Goal: Information Seeking & Learning: Learn about a topic

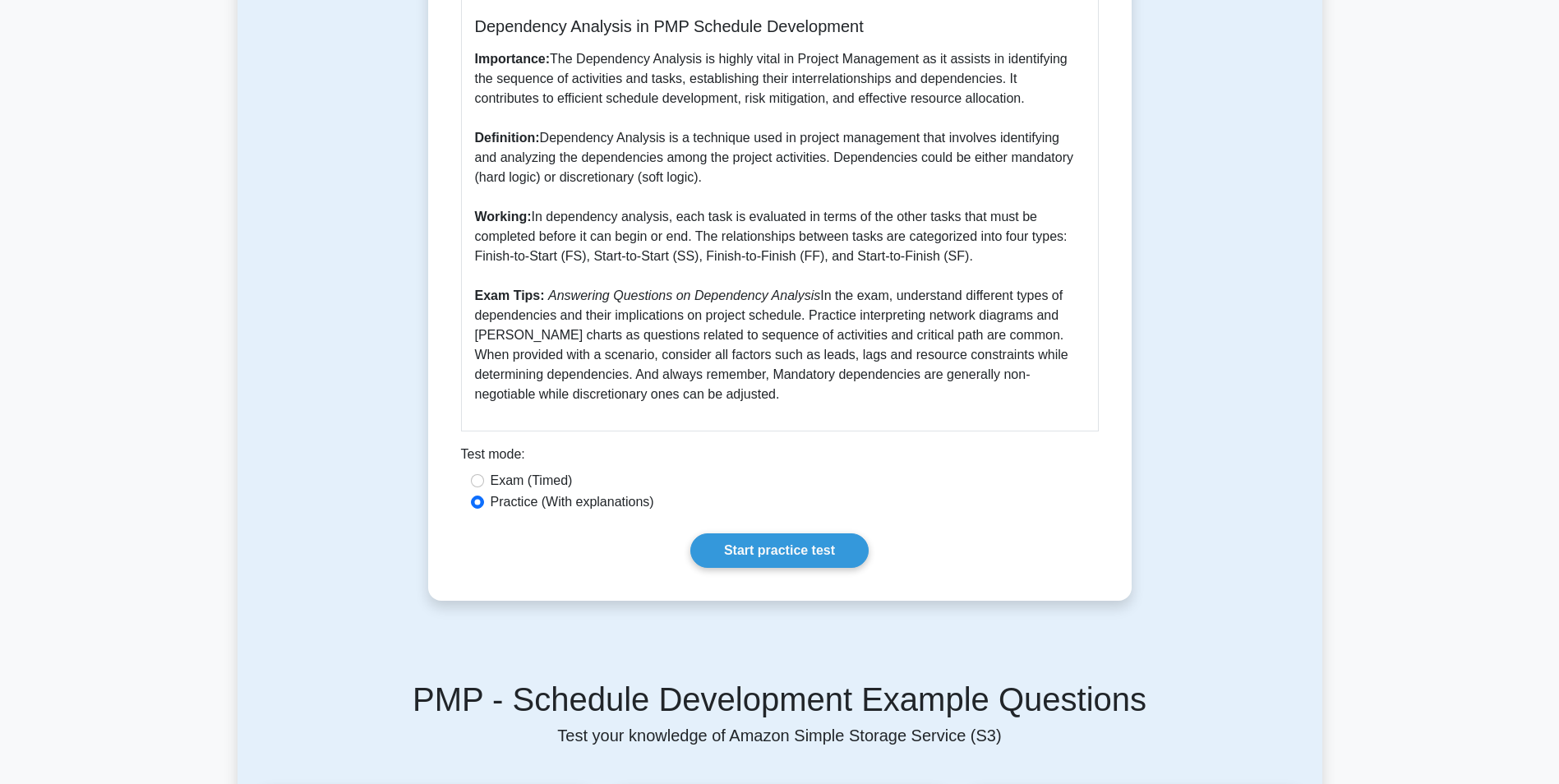
scroll to position [493, 0]
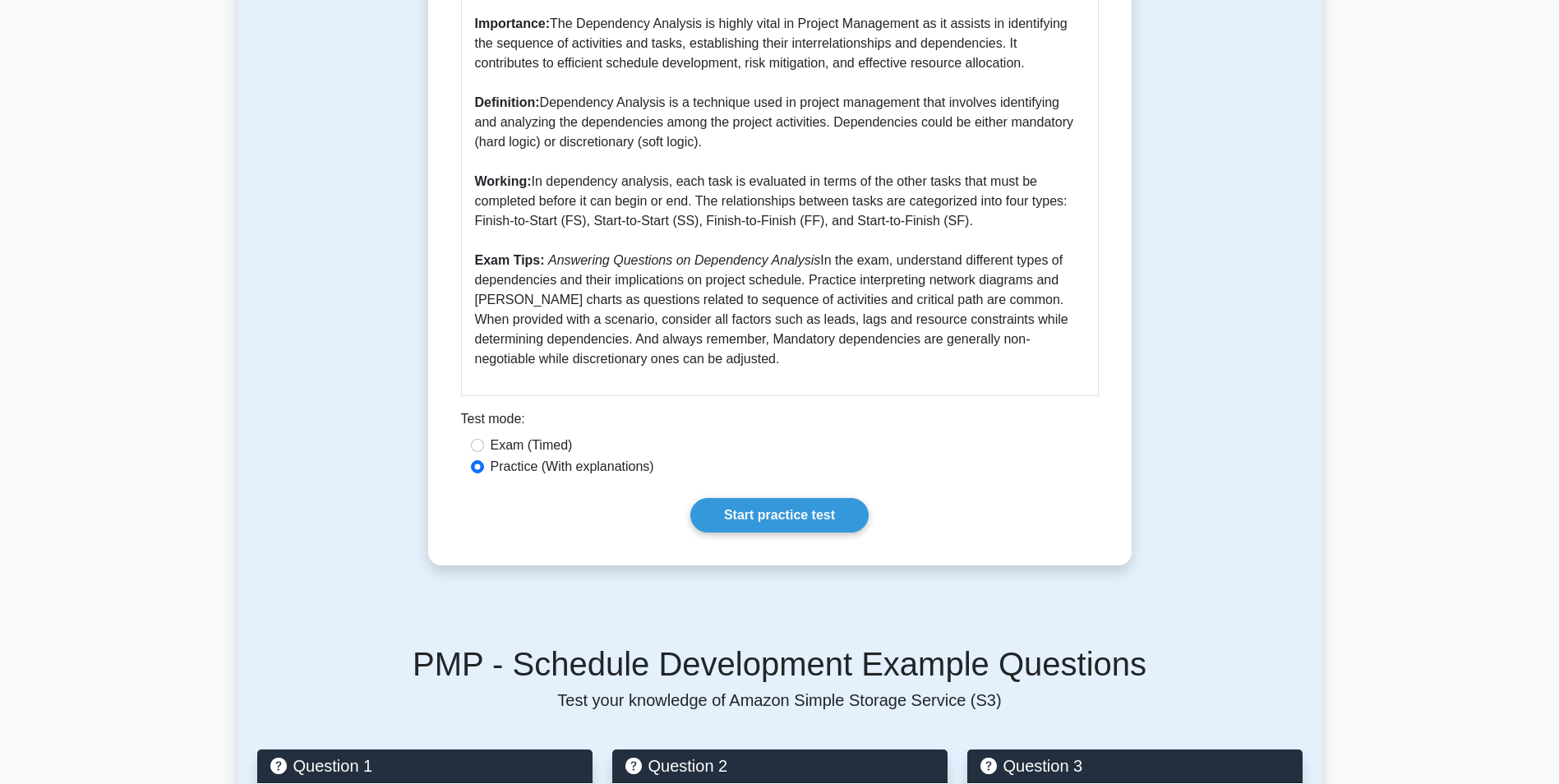
click at [1212, 462] on div "Dependency Analysis 5 minutes 5 Questions Dependency Analysis in PMP Schedule D…" at bounding box center [780, 118] width 1085 height 973
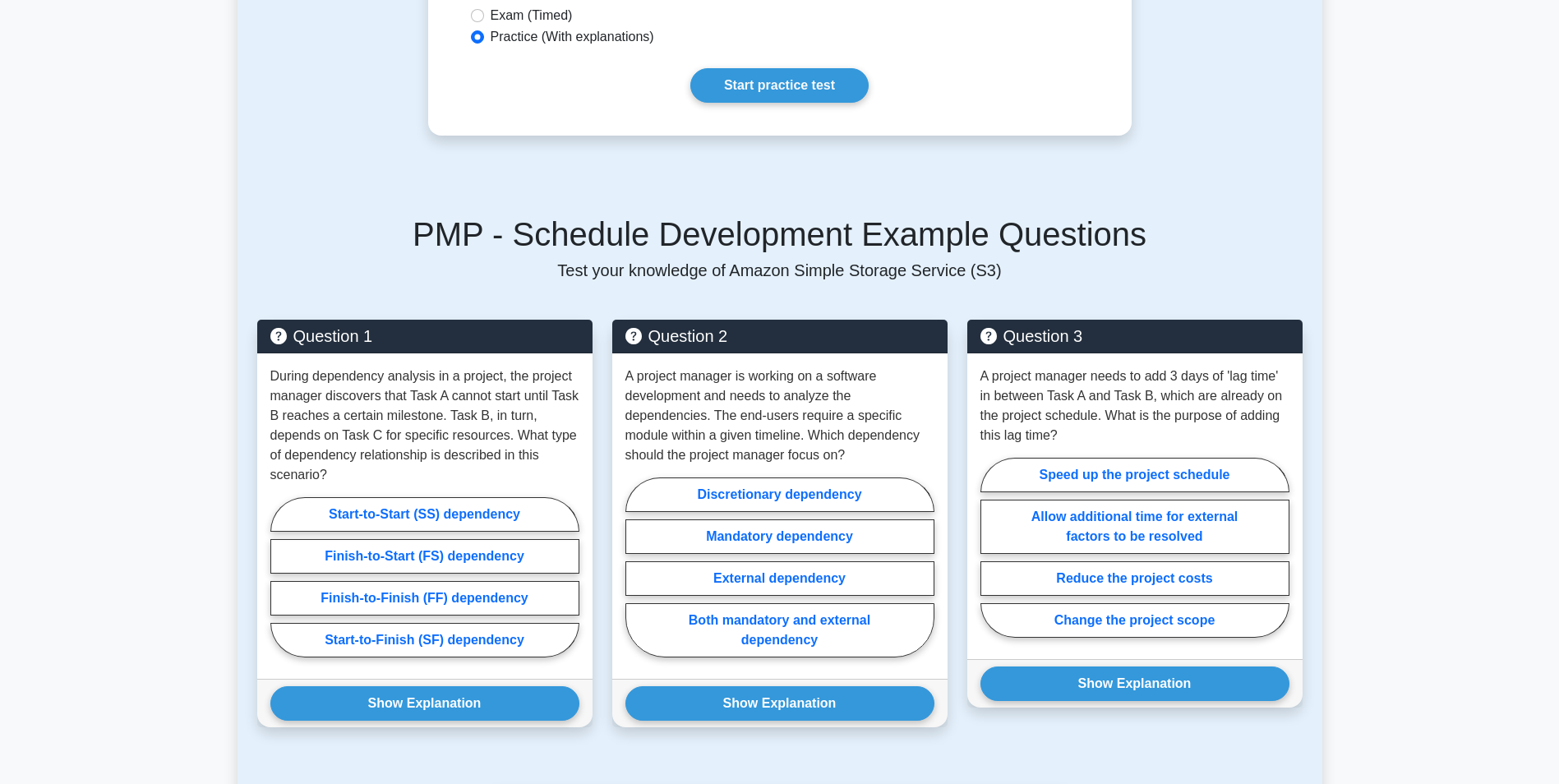
scroll to position [953, 0]
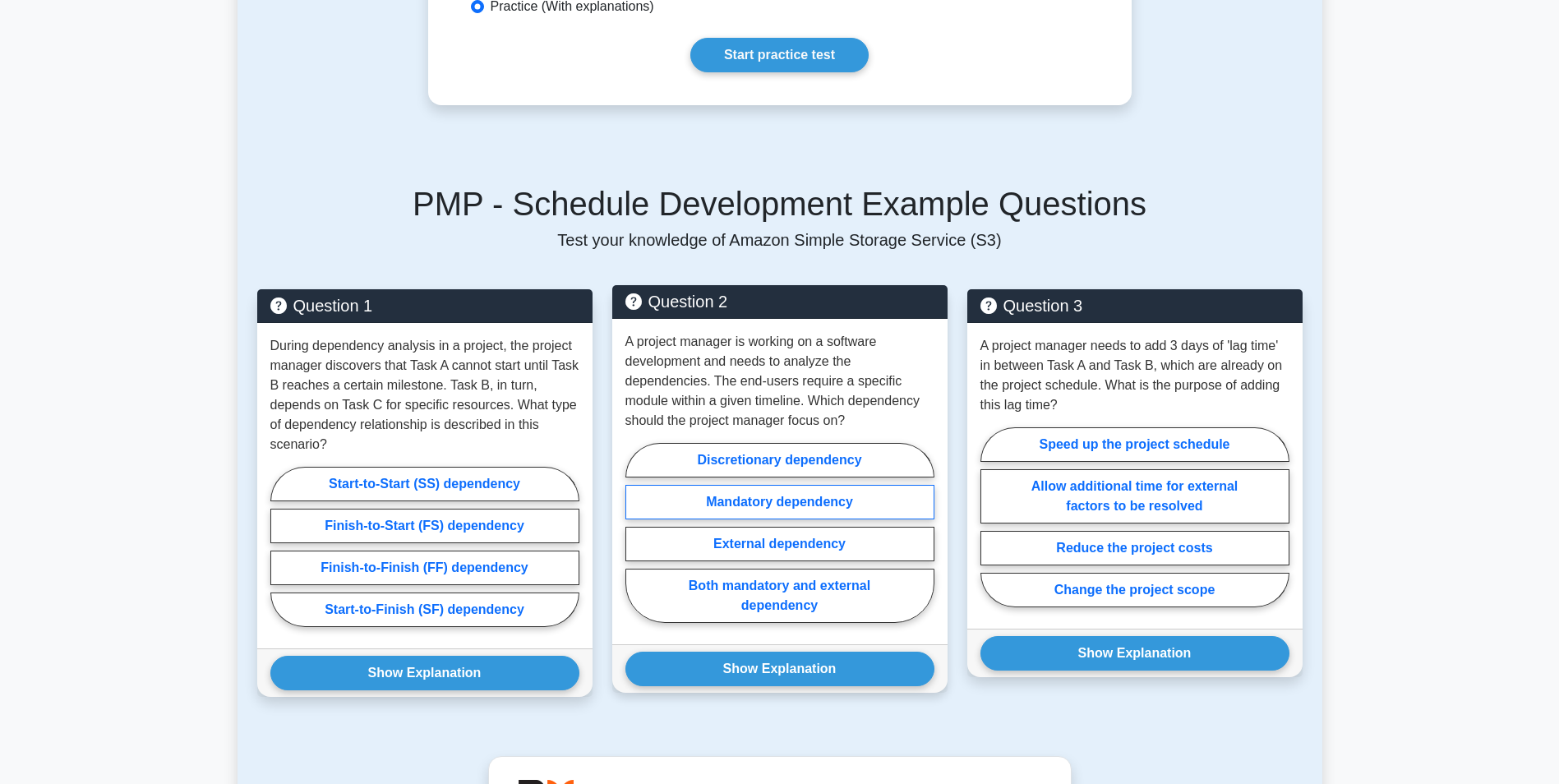
click at [855, 504] on label "Mandatory dependency" at bounding box center [780, 502] width 309 height 35
click at [636, 533] on input "Mandatory dependency" at bounding box center [631, 538] width 11 height 11
radio input "true"
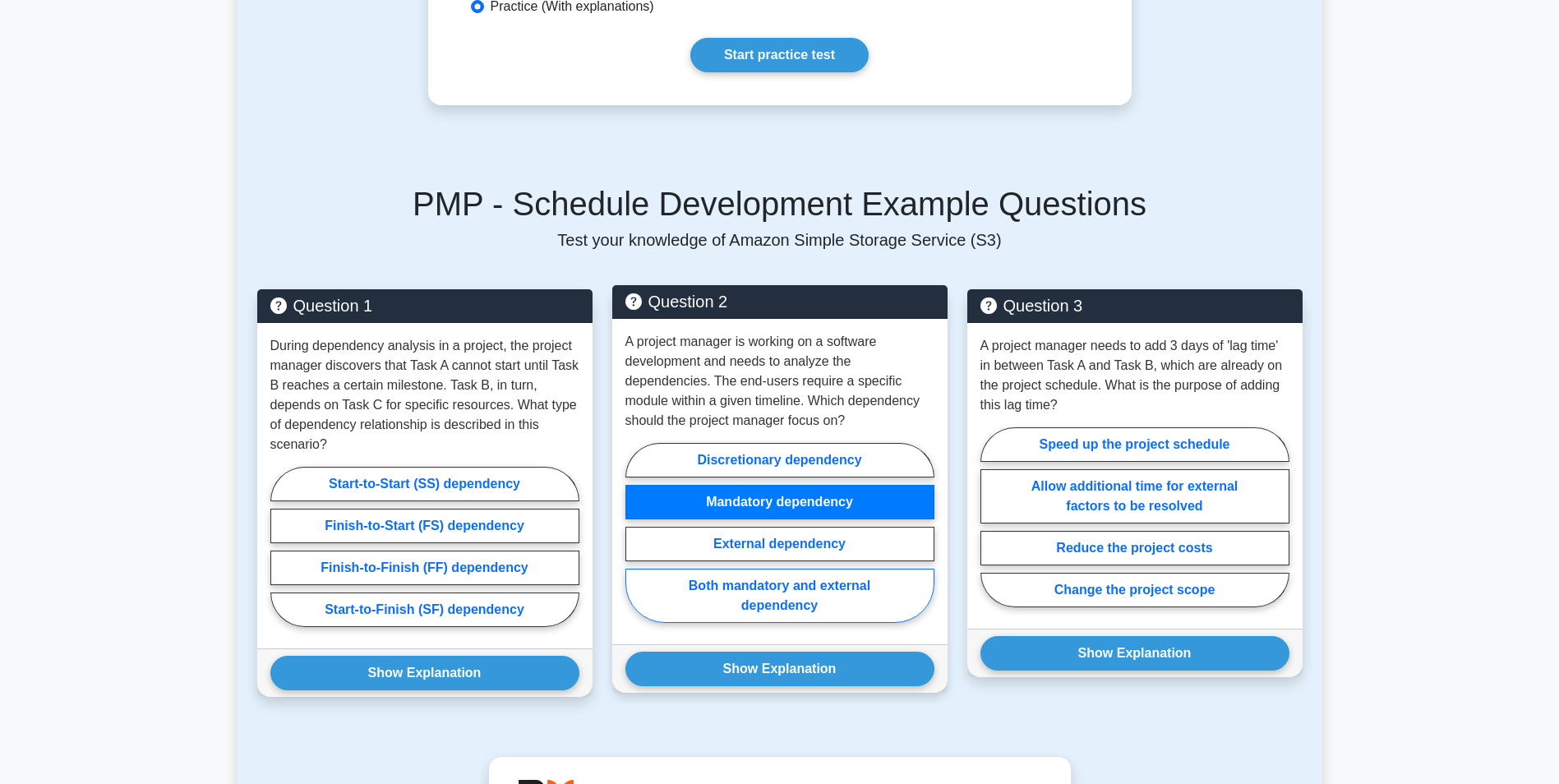
click at [840, 591] on label "Both mandatory and external dependency" at bounding box center [780, 595] width 309 height 54
click at [636, 543] on input "Both mandatory and external dependency" at bounding box center [631, 538] width 11 height 11
radio input "true"
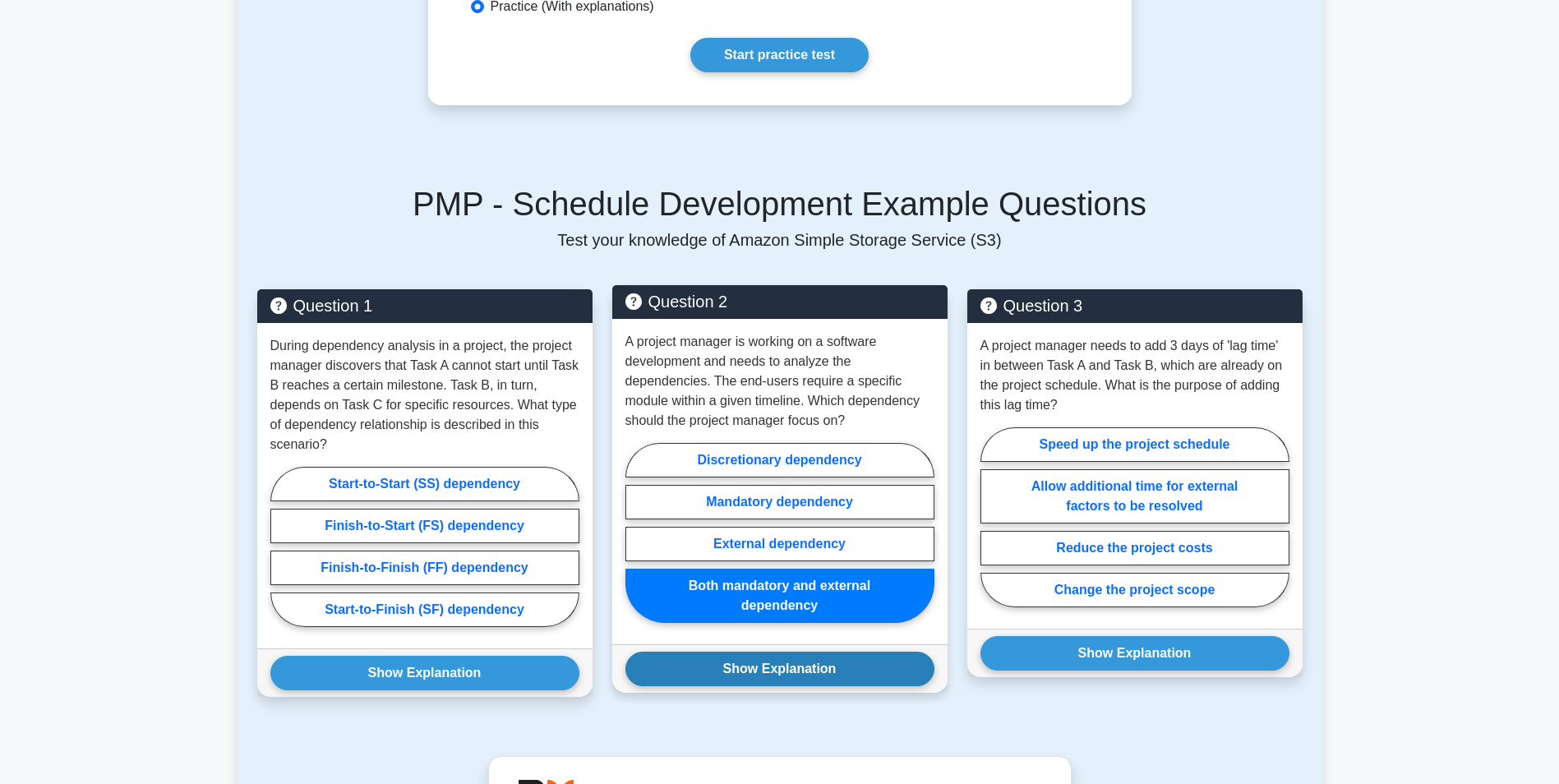
click at [818, 673] on button "Show Explanation" at bounding box center [780, 668] width 309 height 35
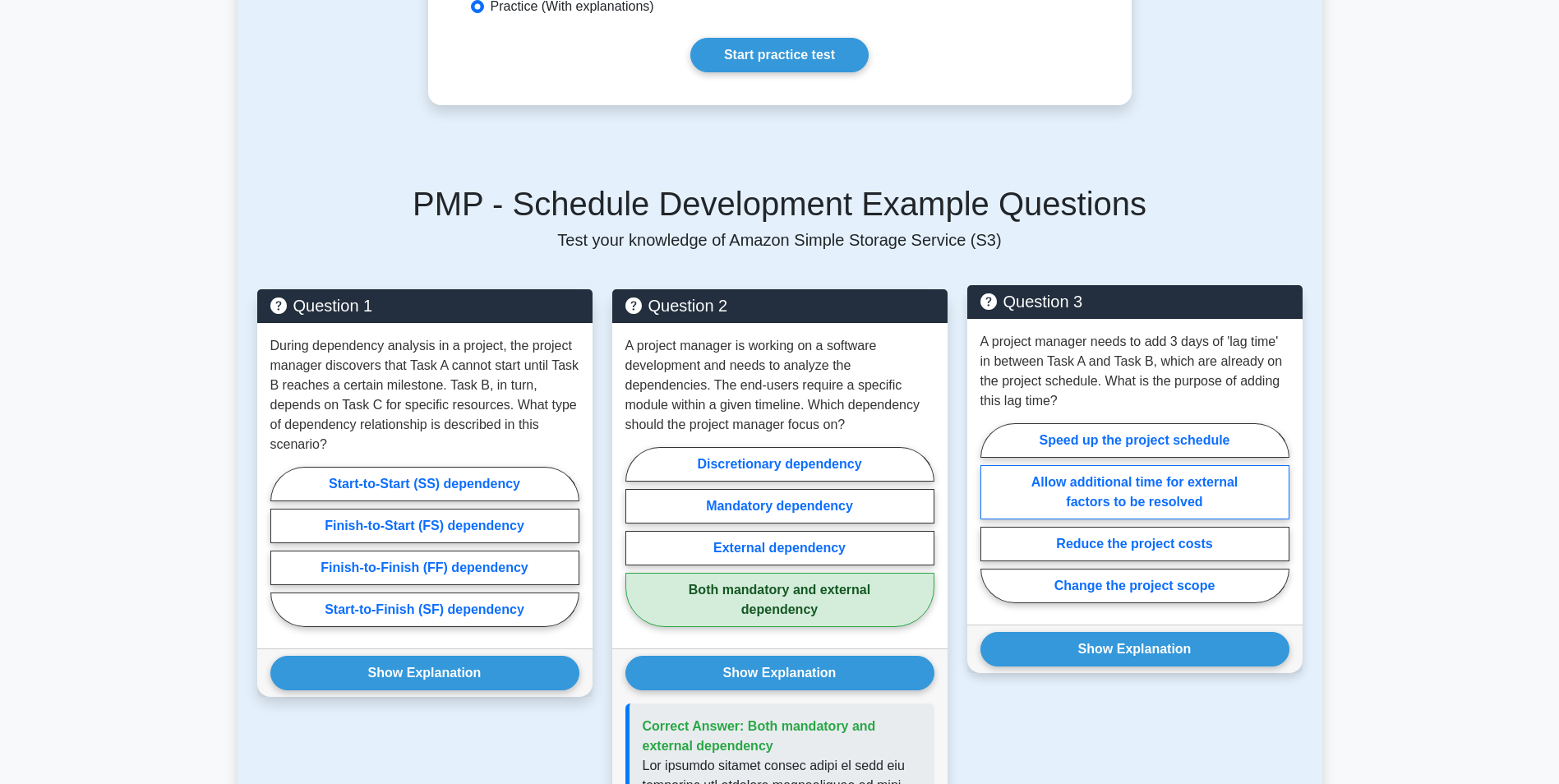
click at [1242, 498] on label "Allow additional time for external factors to be resolved" at bounding box center [1136, 492] width 309 height 54
click at [991, 513] on input "Allow additional time for external factors to be resolved" at bounding box center [986, 518] width 11 height 11
radio input "true"
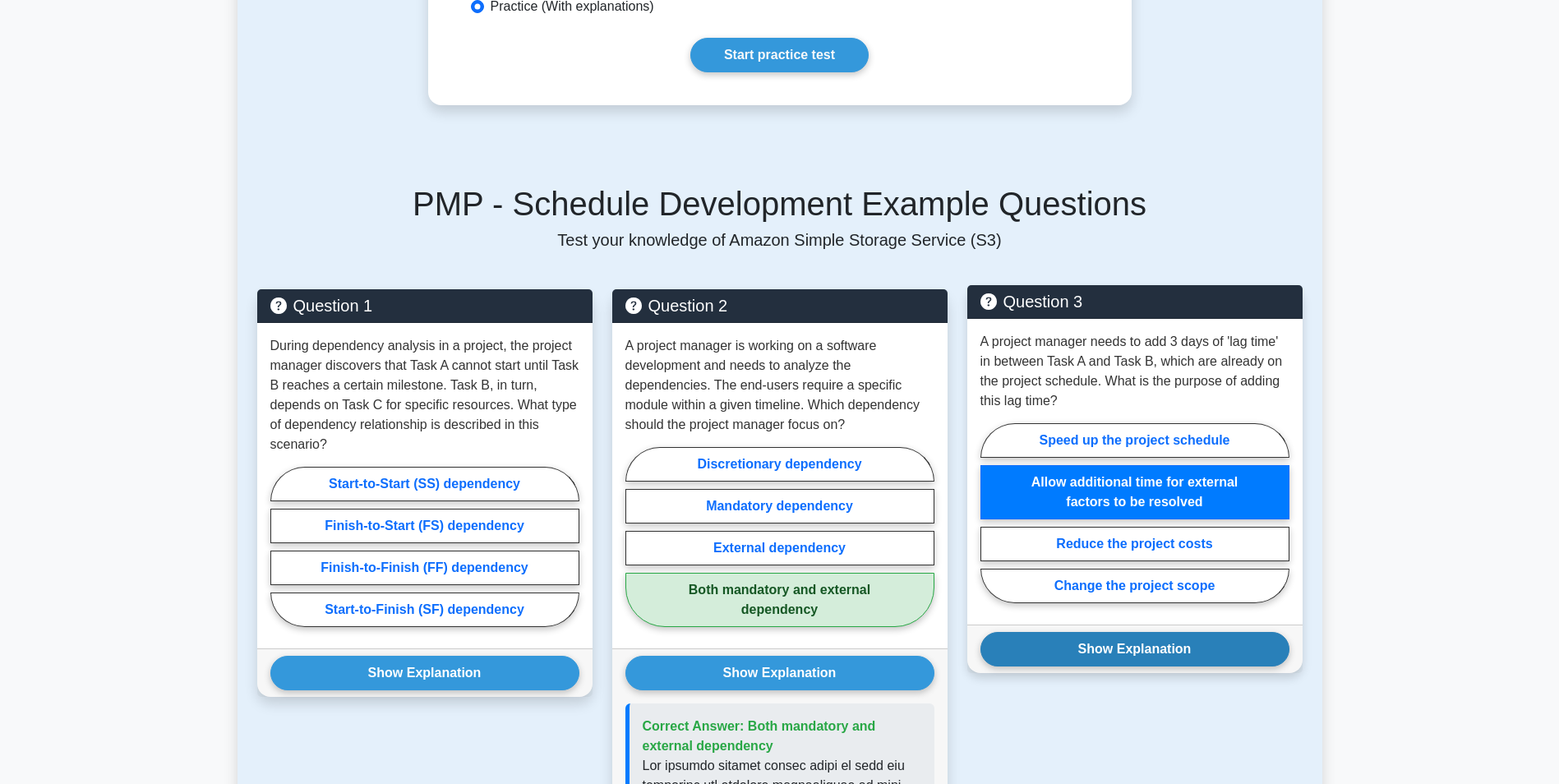
click at [1168, 654] on button "Show Explanation" at bounding box center [1136, 648] width 309 height 35
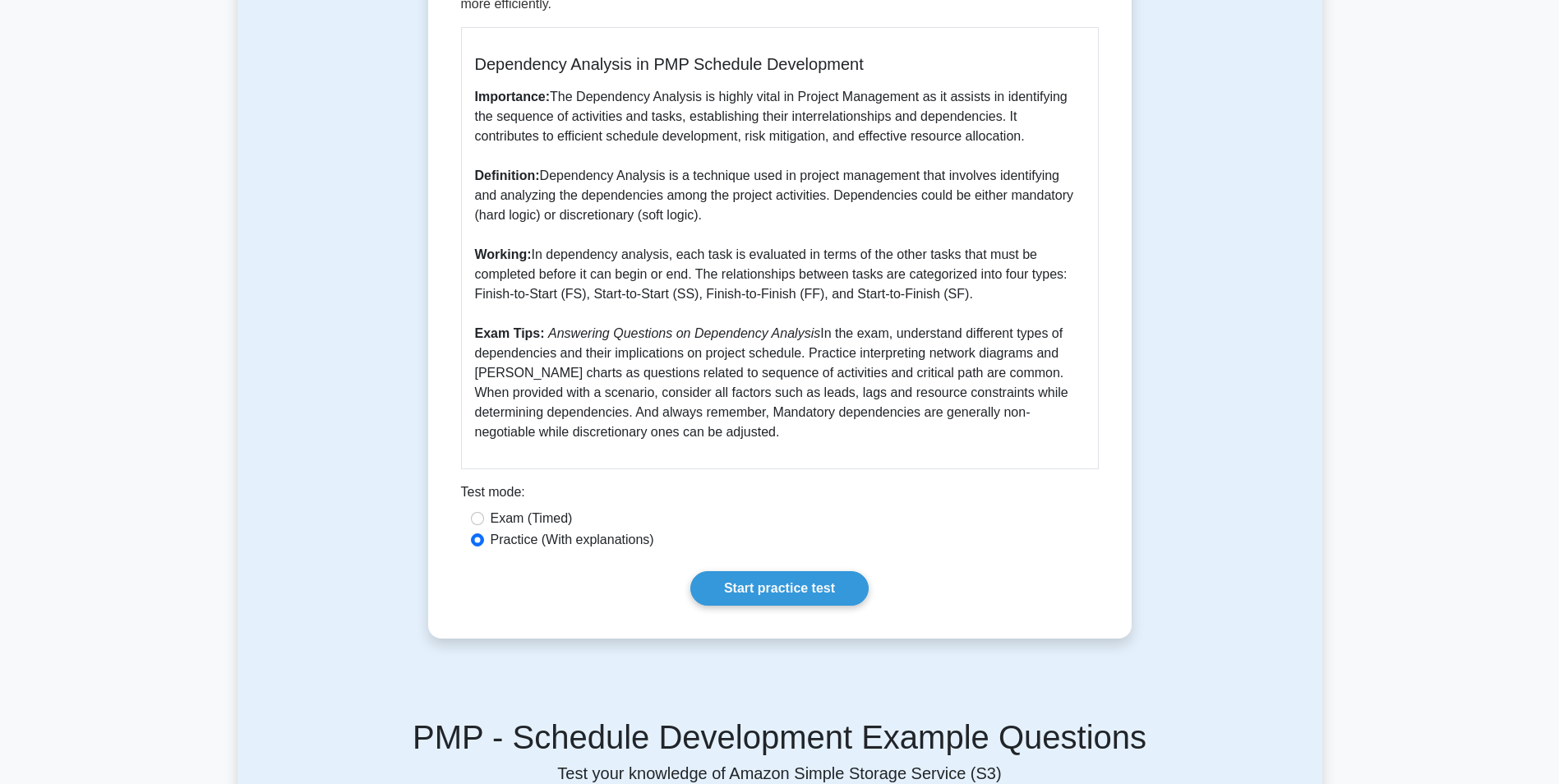
scroll to position [459, 0]
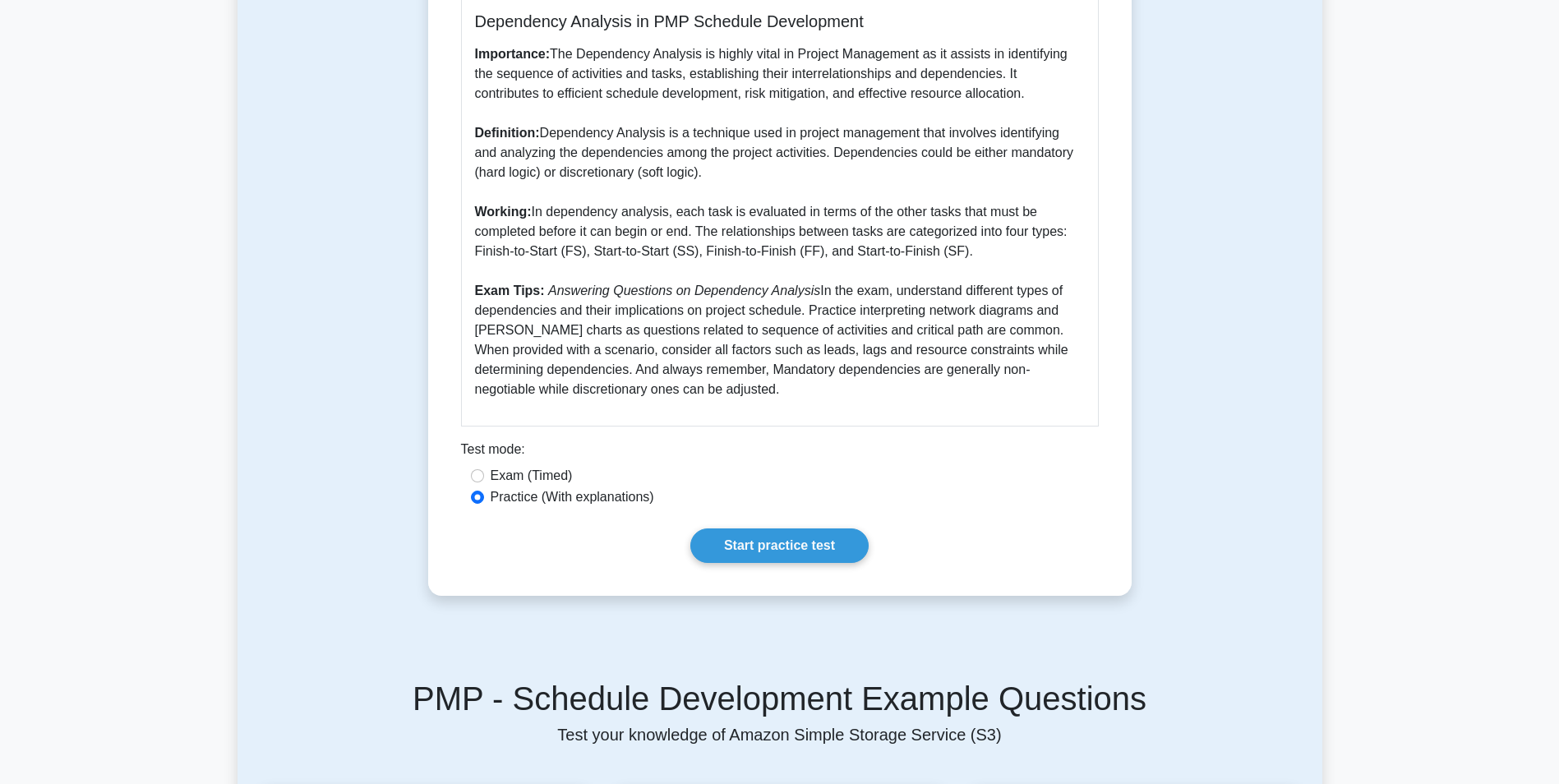
click at [786, 569] on div "Dependency Analysis 5 minutes 5 Questions Dependency Analysis in PMP Schedule D…" at bounding box center [780, 149] width 691 height 881
click at [791, 563] on link "Start practice test" at bounding box center [780, 546] width 179 height 35
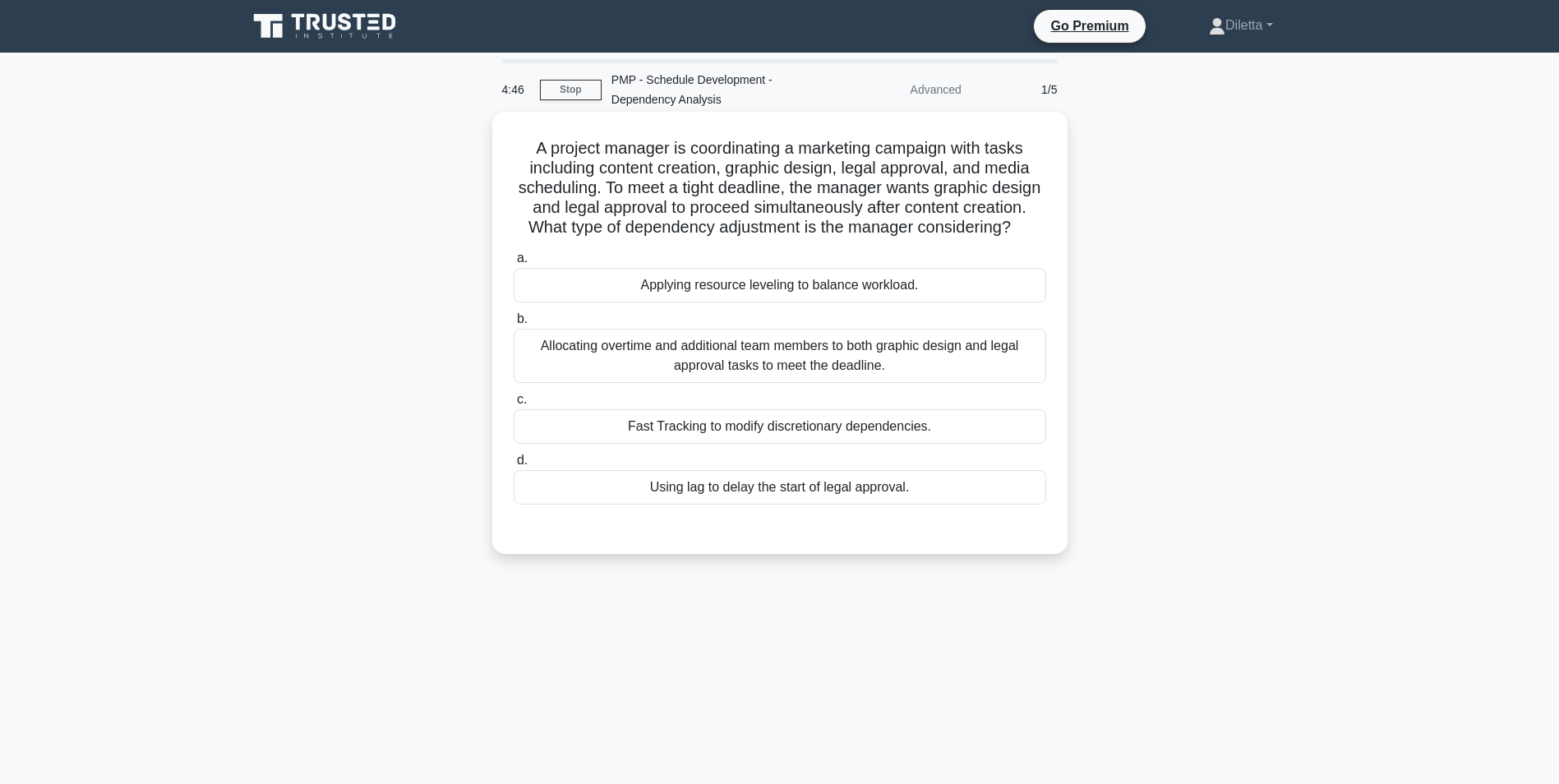
click at [859, 435] on div "Fast Tracking to modify discretionary dependencies." at bounding box center [780, 426] width 533 height 35
click at [514, 405] on input "c. Fast Tracking to modify discretionary dependencies." at bounding box center [514, 399] width 0 height 11
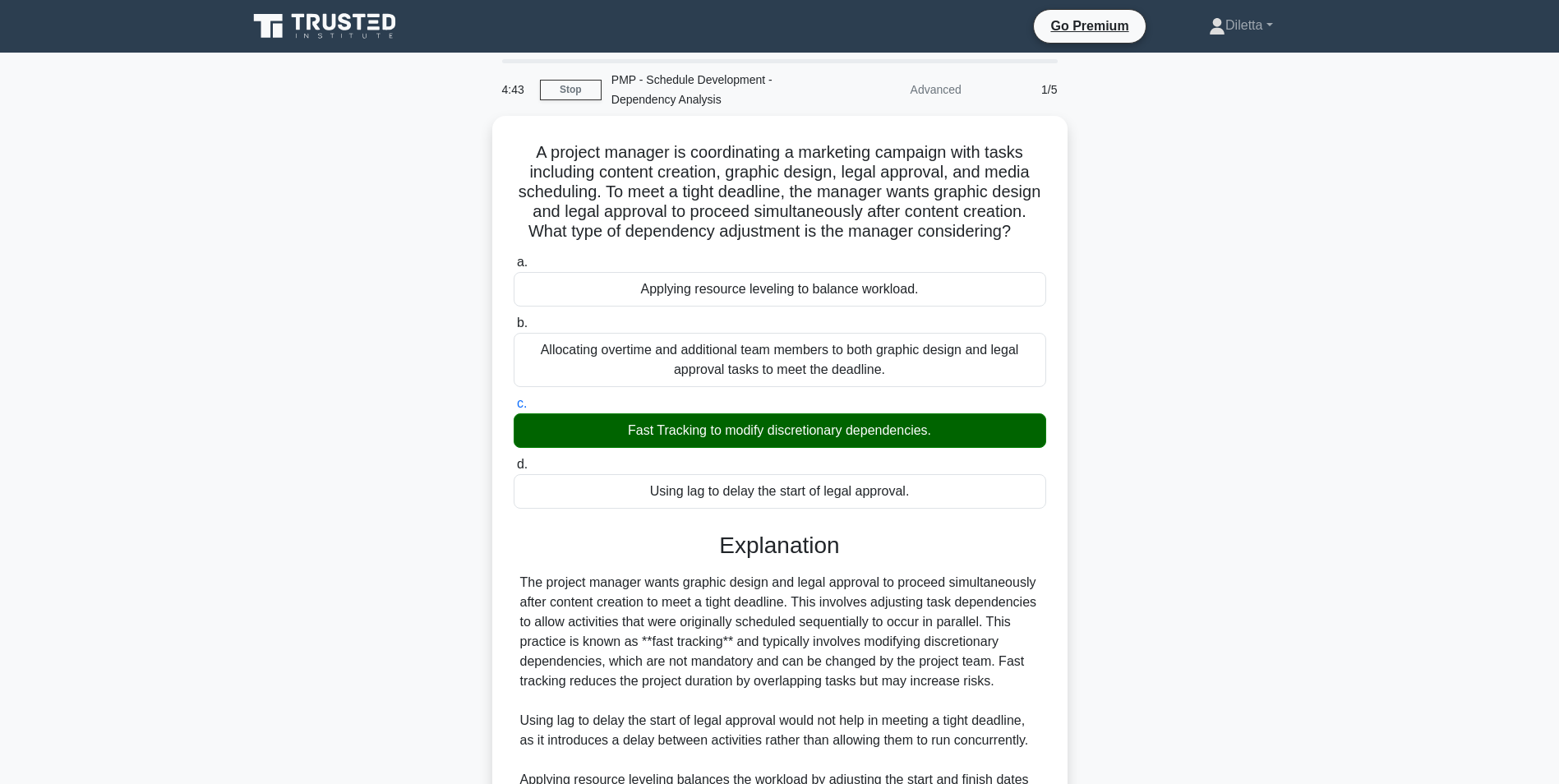
scroll to position [342, 0]
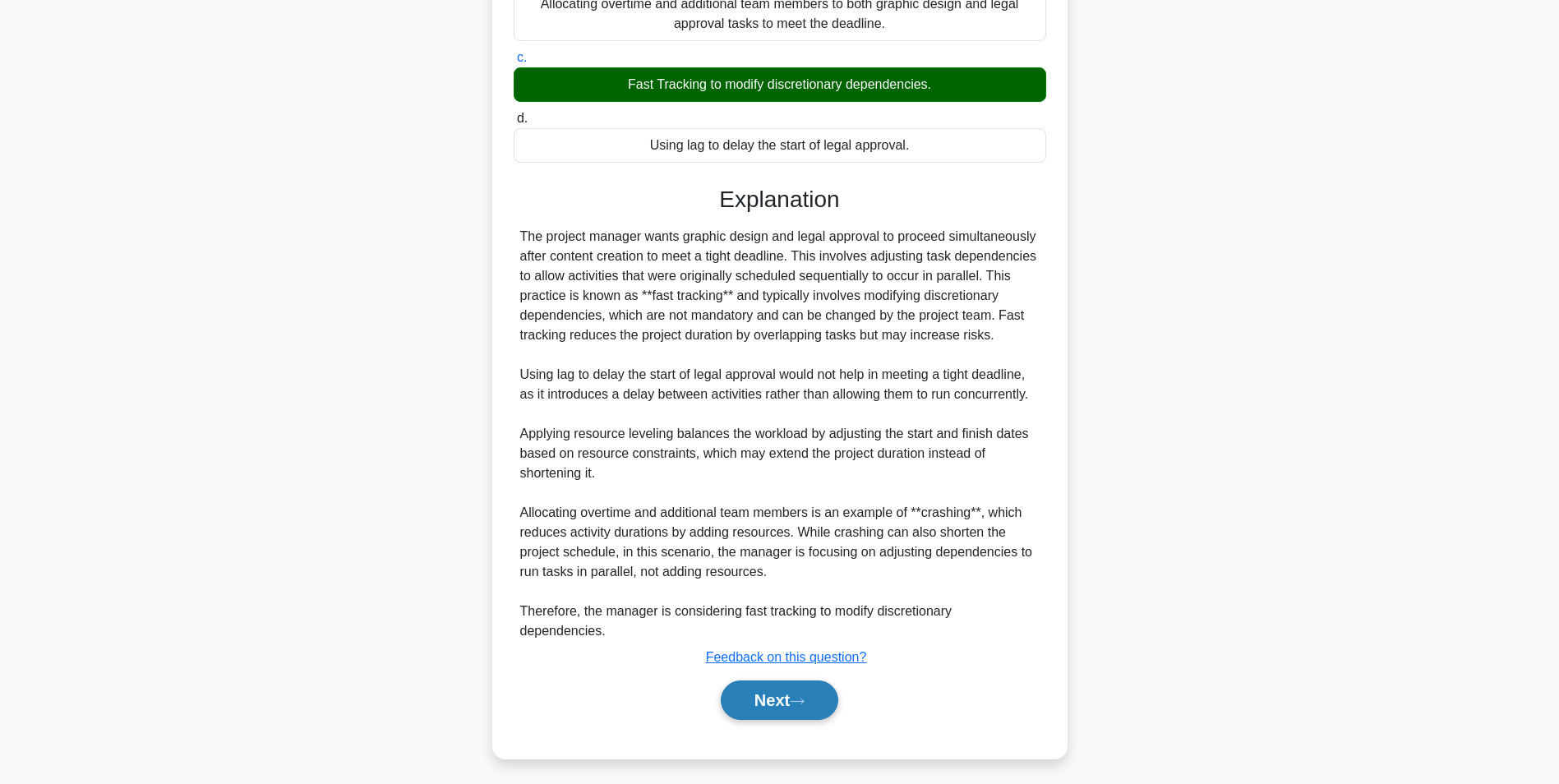
click at [751, 719] on button "Next" at bounding box center [780, 700] width 118 height 40
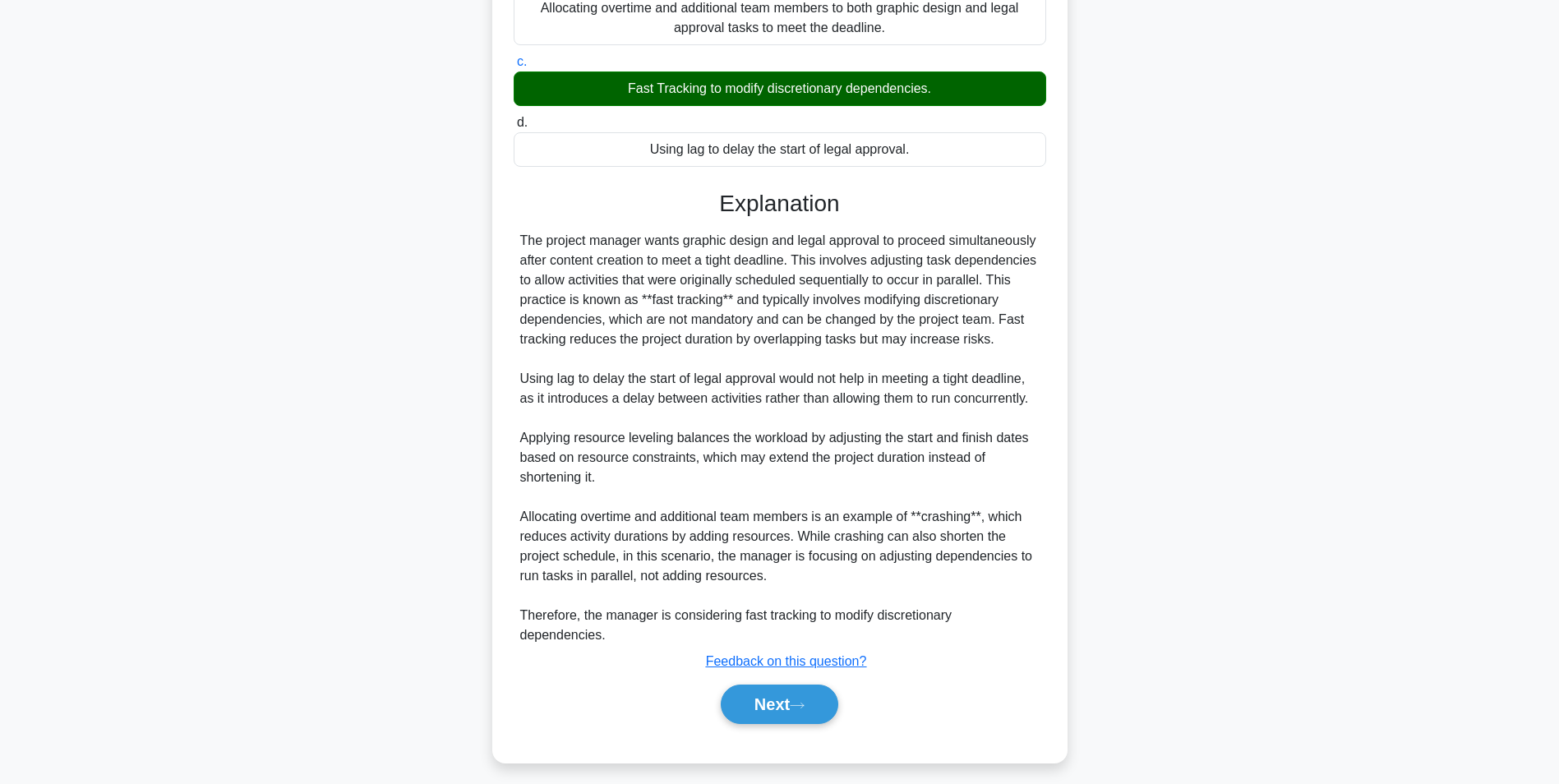
scroll to position [104, 0]
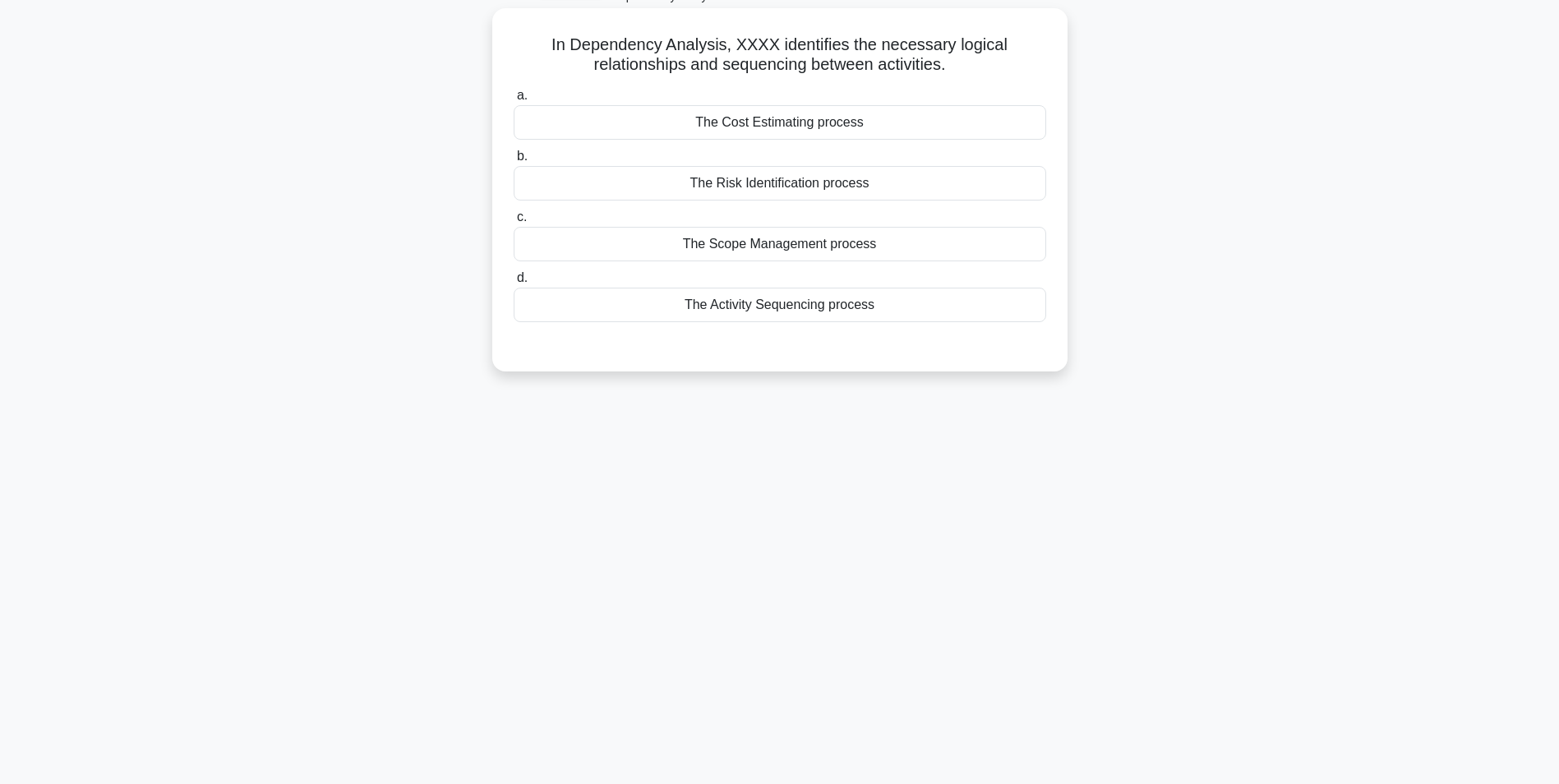
click at [981, 312] on div "The Activity Sequencing process" at bounding box center [780, 304] width 533 height 35
click at [514, 283] on input "d. The Activity Sequencing process" at bounding box center [514, 277] width 0 height 11
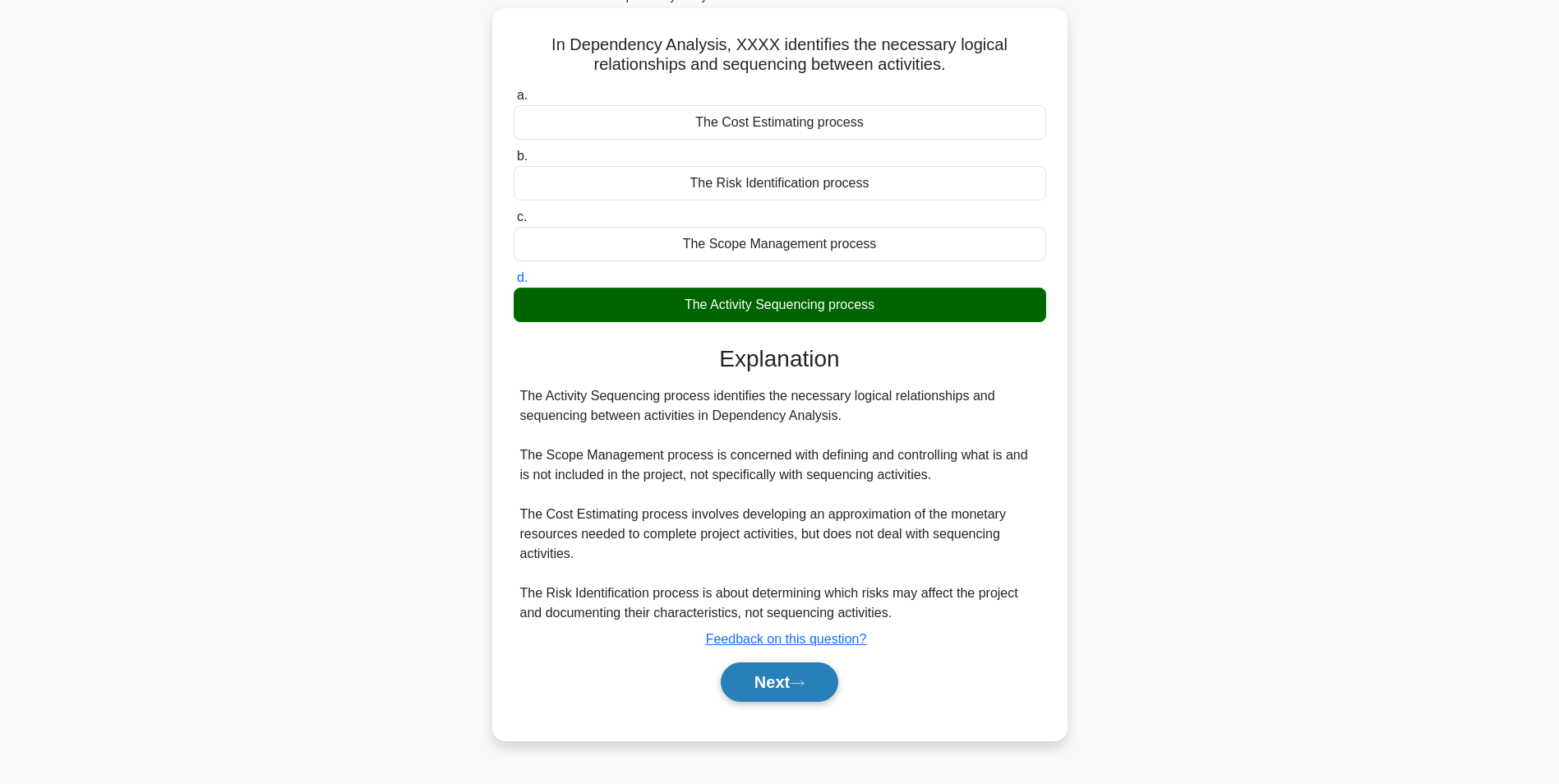
click at [794, 676] on button "Next" at bounding box center [780, 682] width 118 height 40
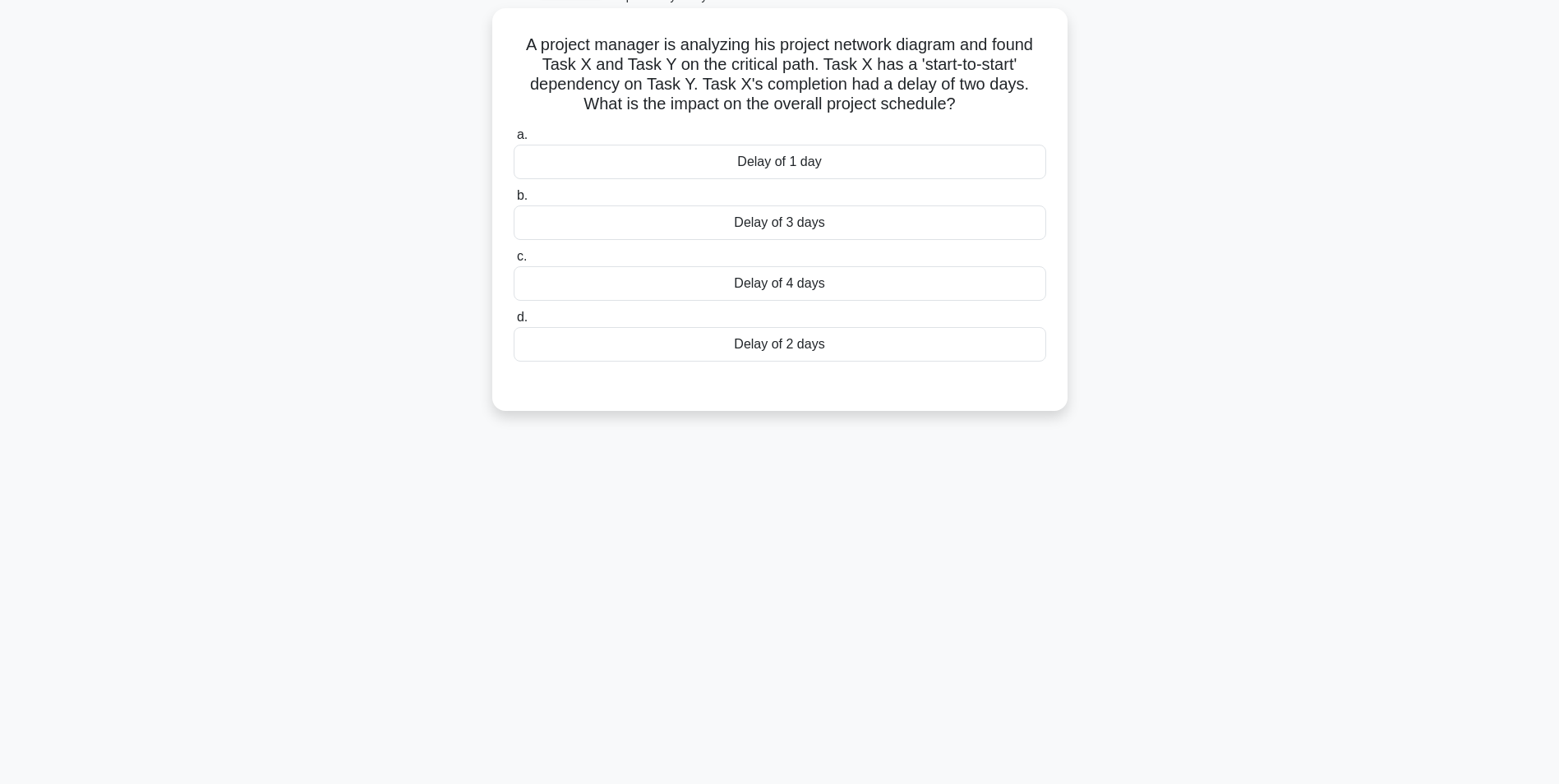
click at [901, 344] on div "Delay of 2 days" at bounding box center [780, 344] width 533 height 35
click at [514, 323] on input "d. Delay of 2 days" at bounding box center [514, 317] width 0 height 11
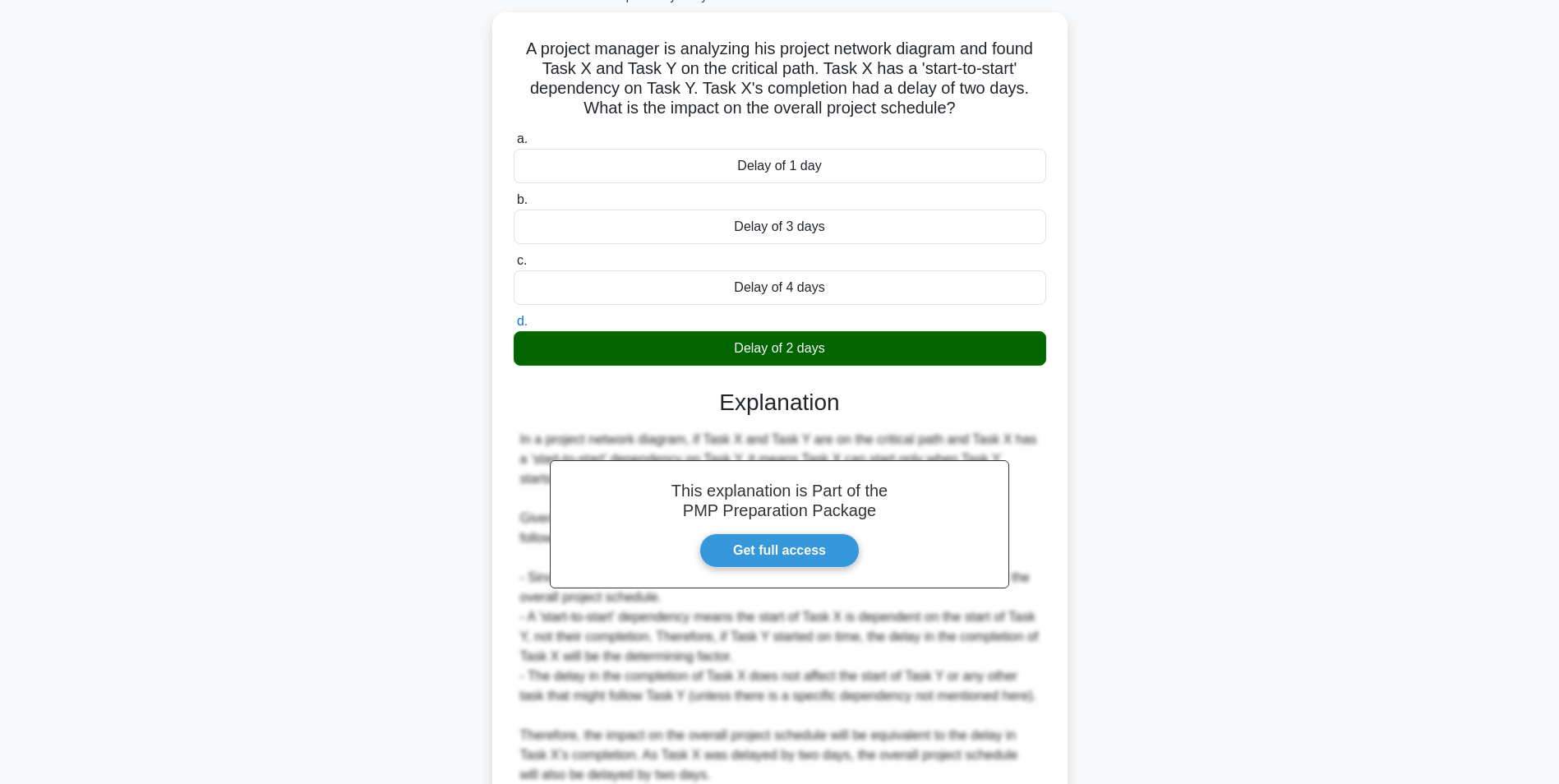
click at [1414, 431] on main "3:25 Stop PMP - Schedule Development - Dependency Analysis Advanced 3/5 A proje…" at bounding box center [780, 458] width 1559 height 1018
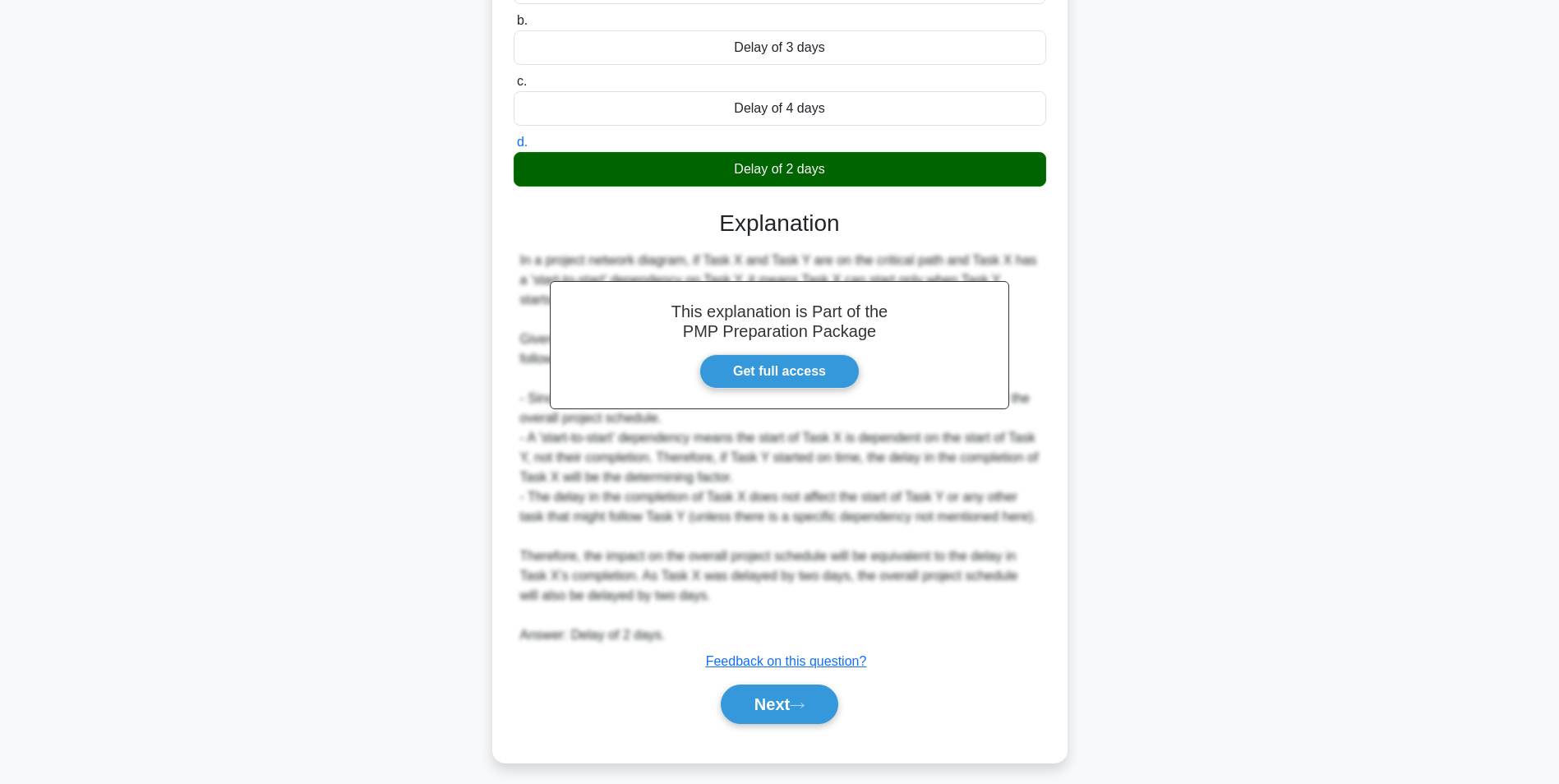
scroll to position [289, 0]
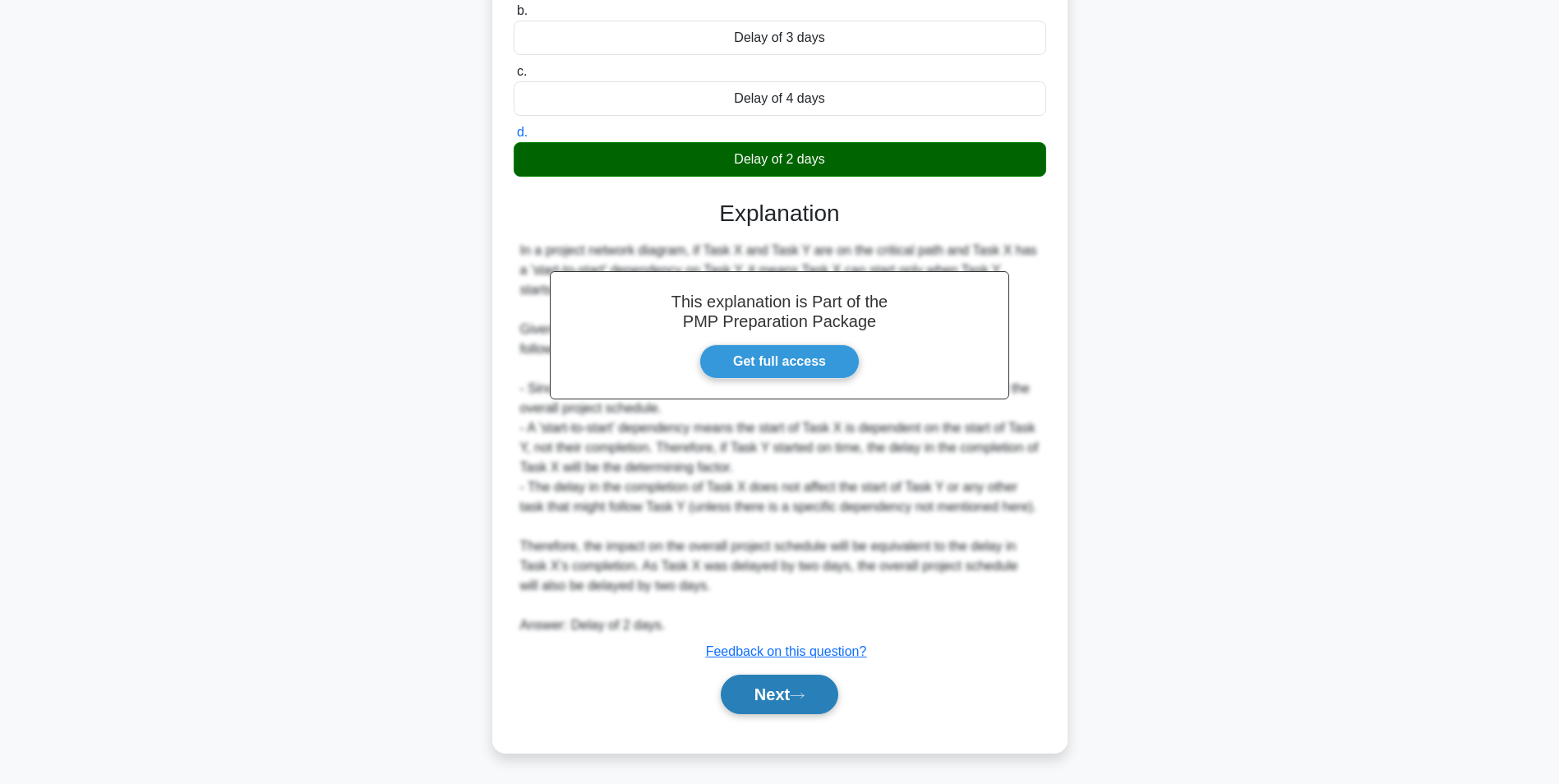
click at [800, 690] on button "Next" at bounding box center [780, 694] width 118 height 40
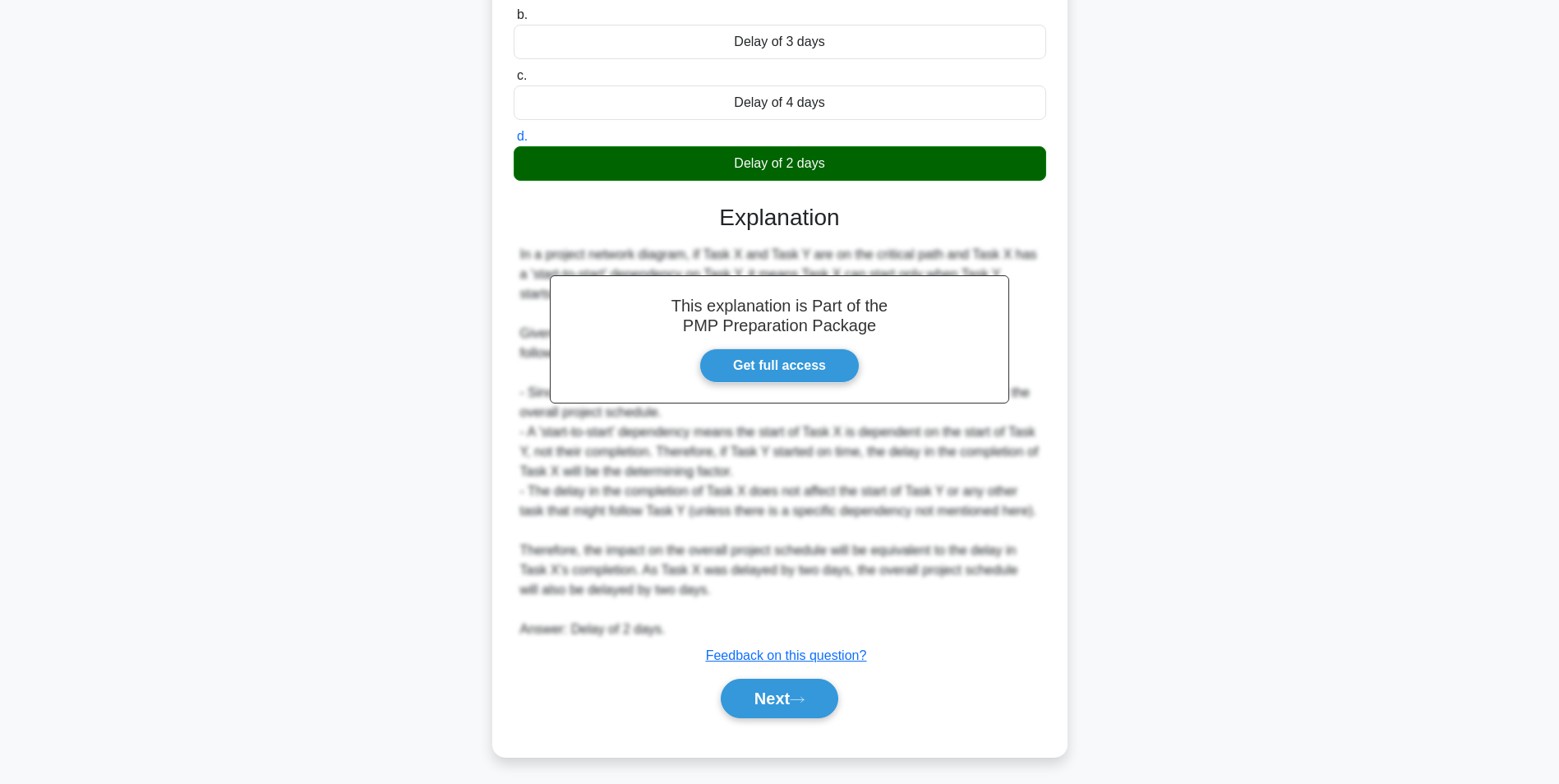
scroll to position [104, 0]
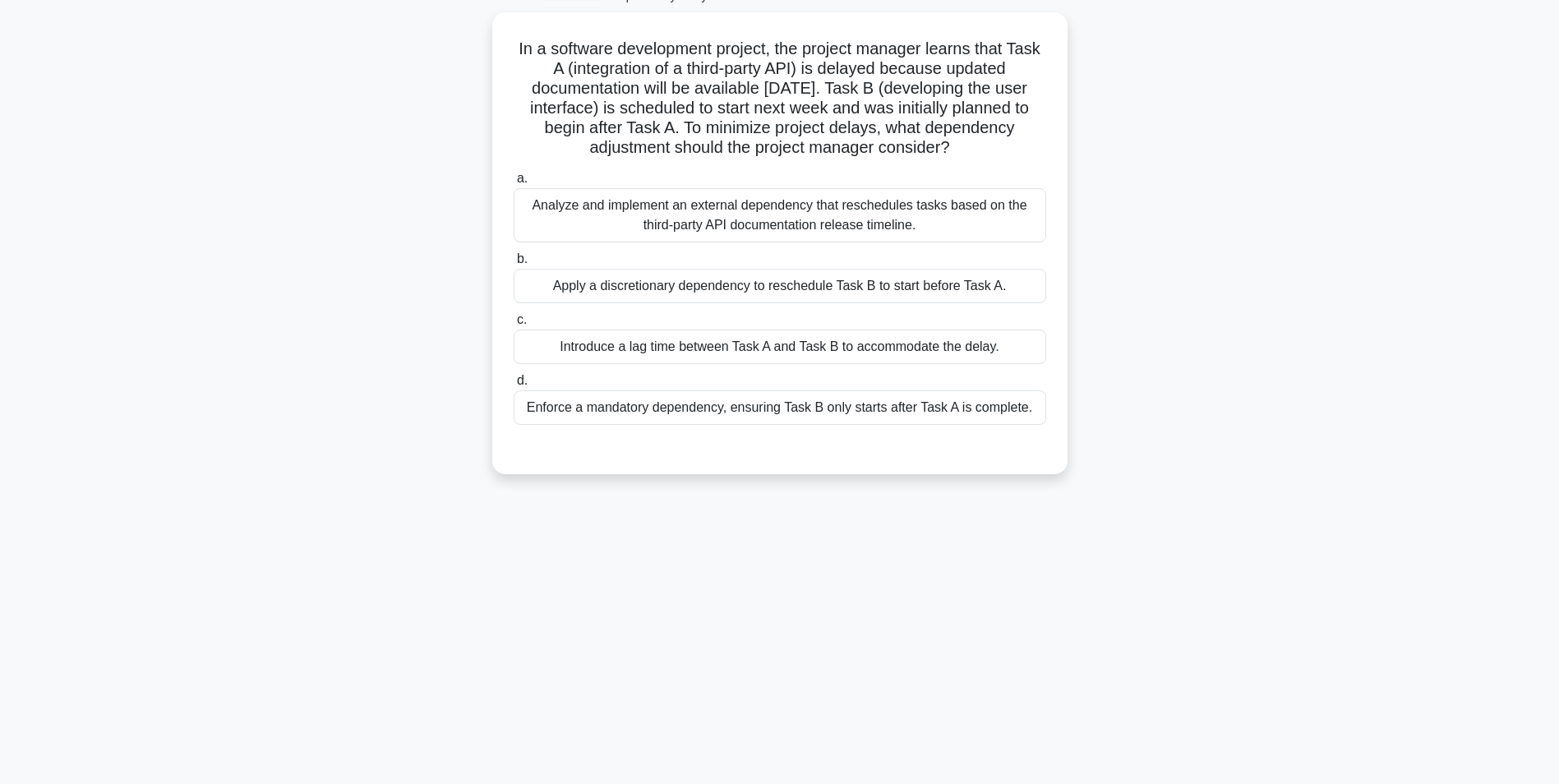
click at [1108, 253] on div "In a software development project, the project manager learns that Task A (inte…" at bounding box center [780, 252] width 1085 height 482
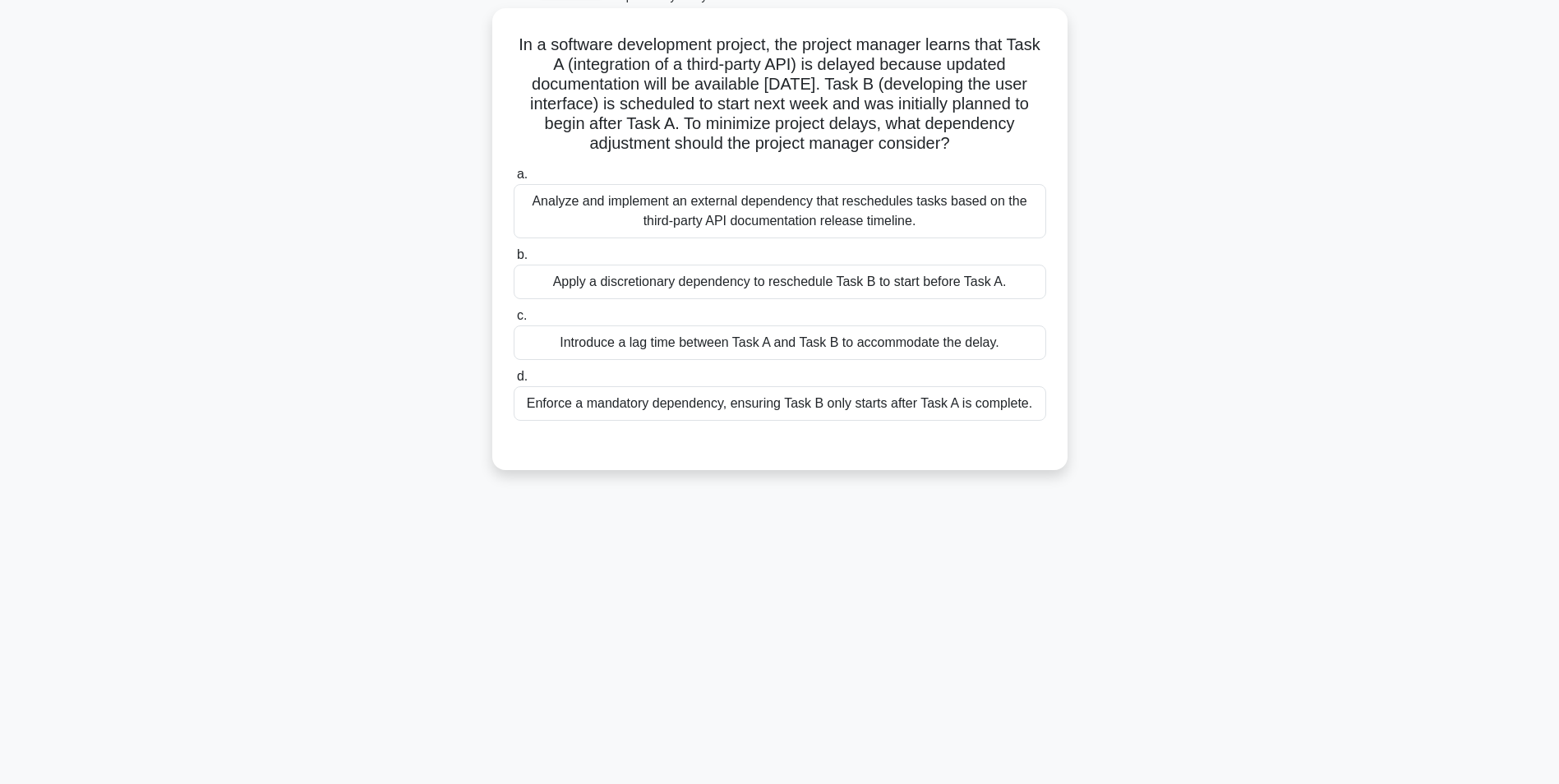
click at [1031, 216] on div "Analyze and implement an external dependency that reschedules tasks based on th…" at bounding box center [780, 210] width 533 height 54
click at [514, 180] on input "a. Analyze and implement an external dependency that reschedules tasks based on…" at bounding box center [514, 175] width 0 height 11
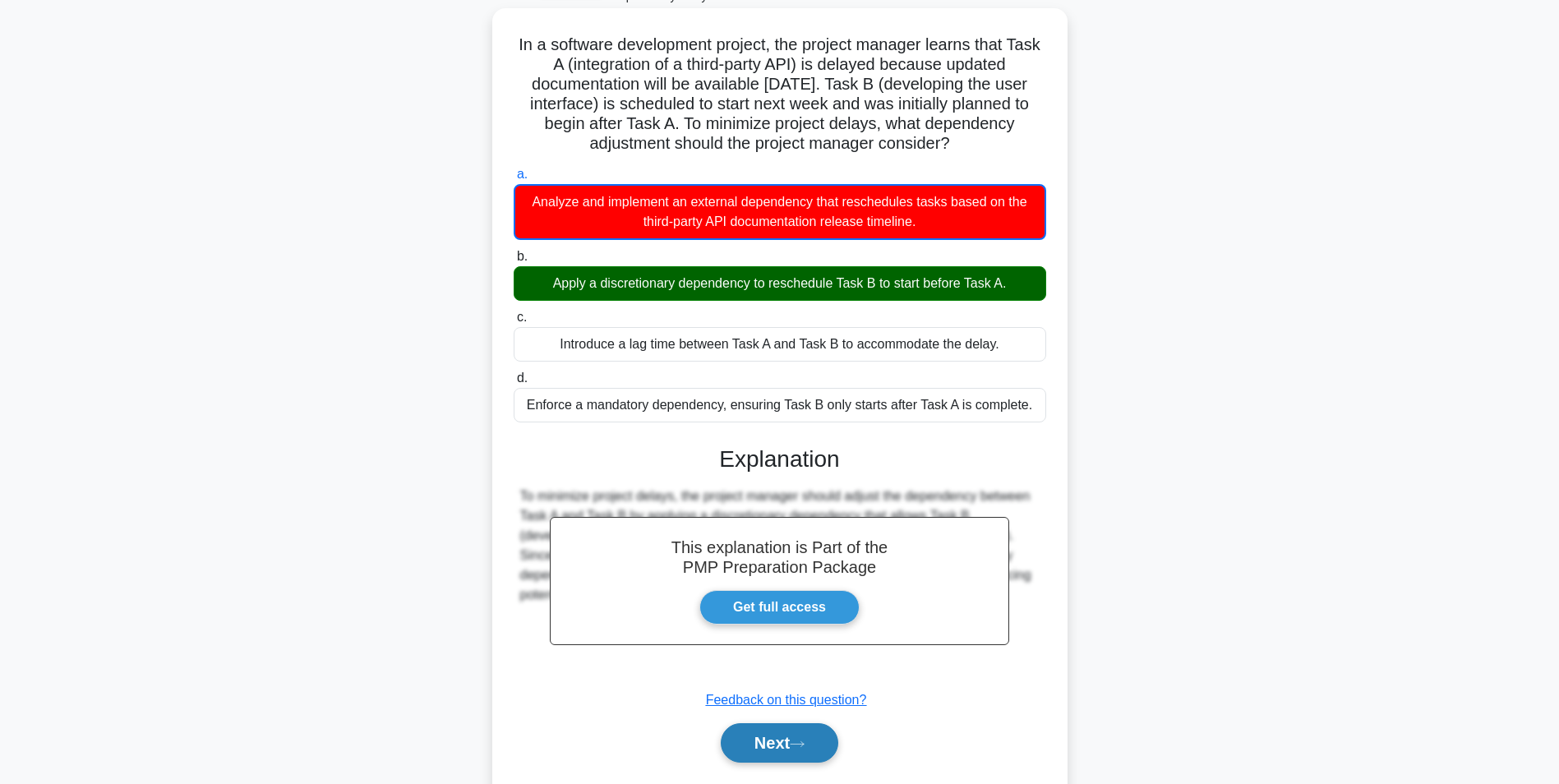
click at [769, 747] on button "Next" at bounding box center [780, 743] width 118 height 40
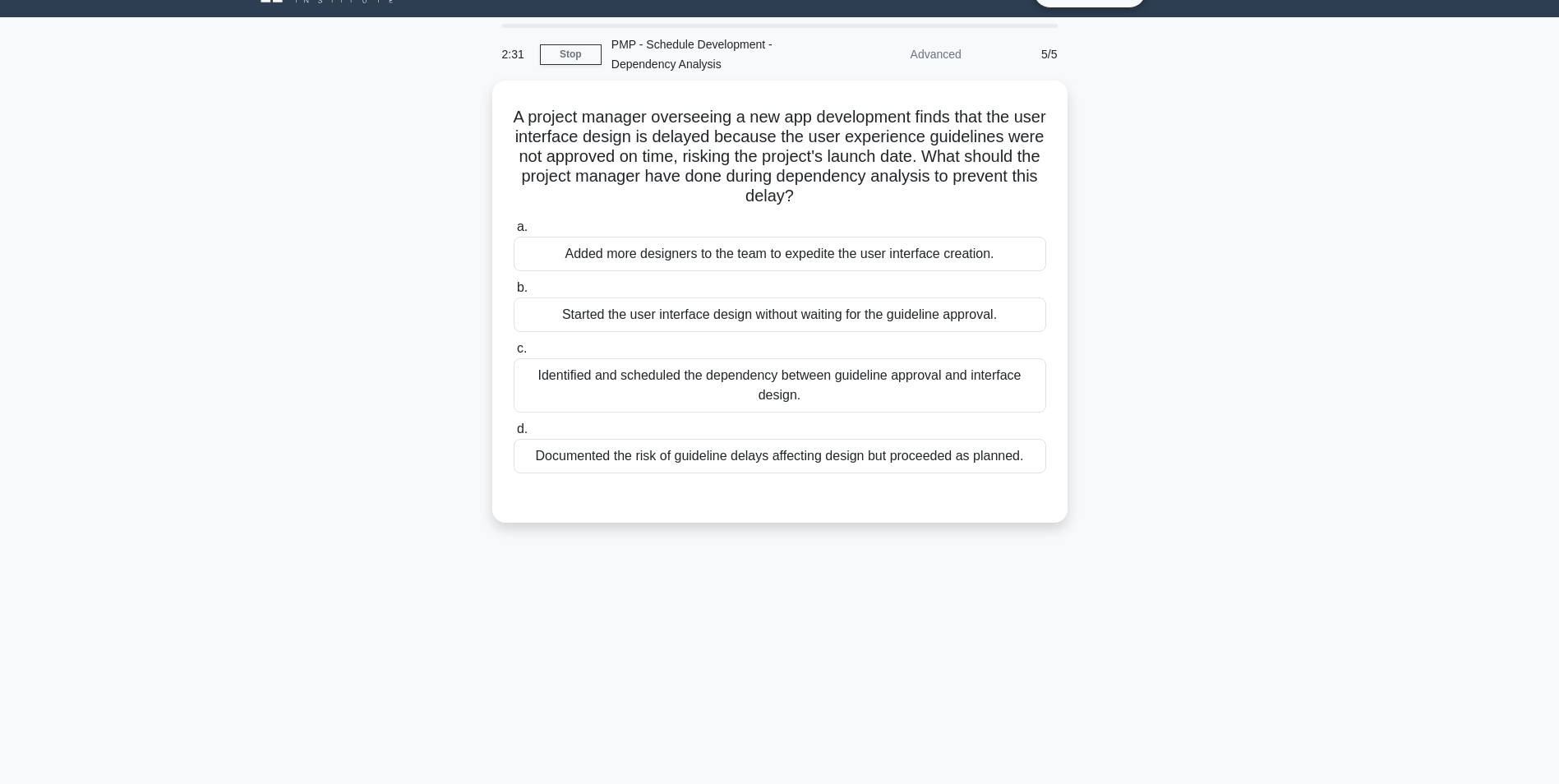
scroll to position [38, 0]
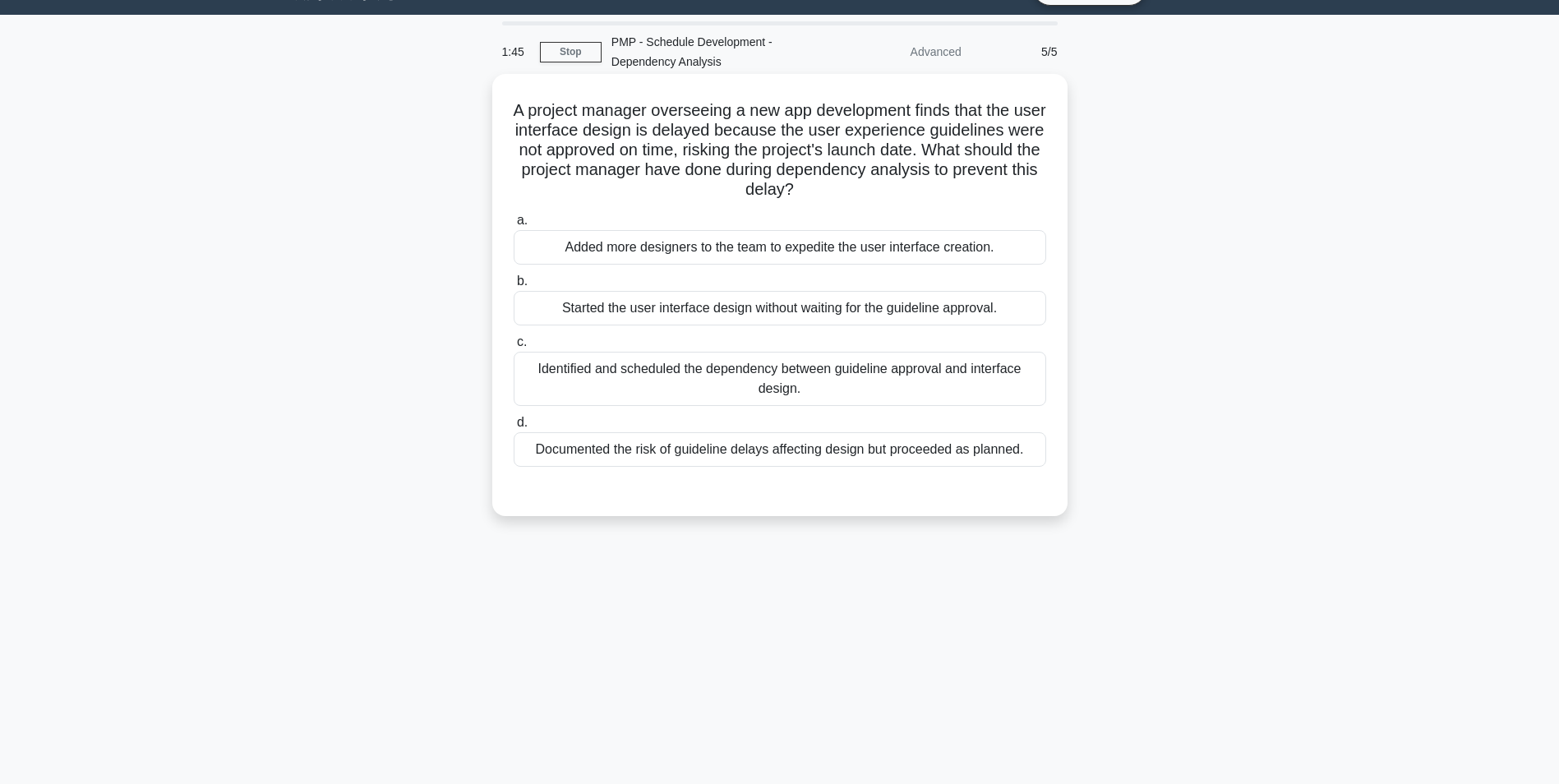
click at [779, 386] on div "Identified and scheduled the dependency between guideline approval and interfac…" at bounding box center [780, 378] width 533 height 54
click at [514, 347] on input "c. Identified and scheduled the dependency between guideline approval and inter…" at bounding box center [514, 342] width 0 height 11
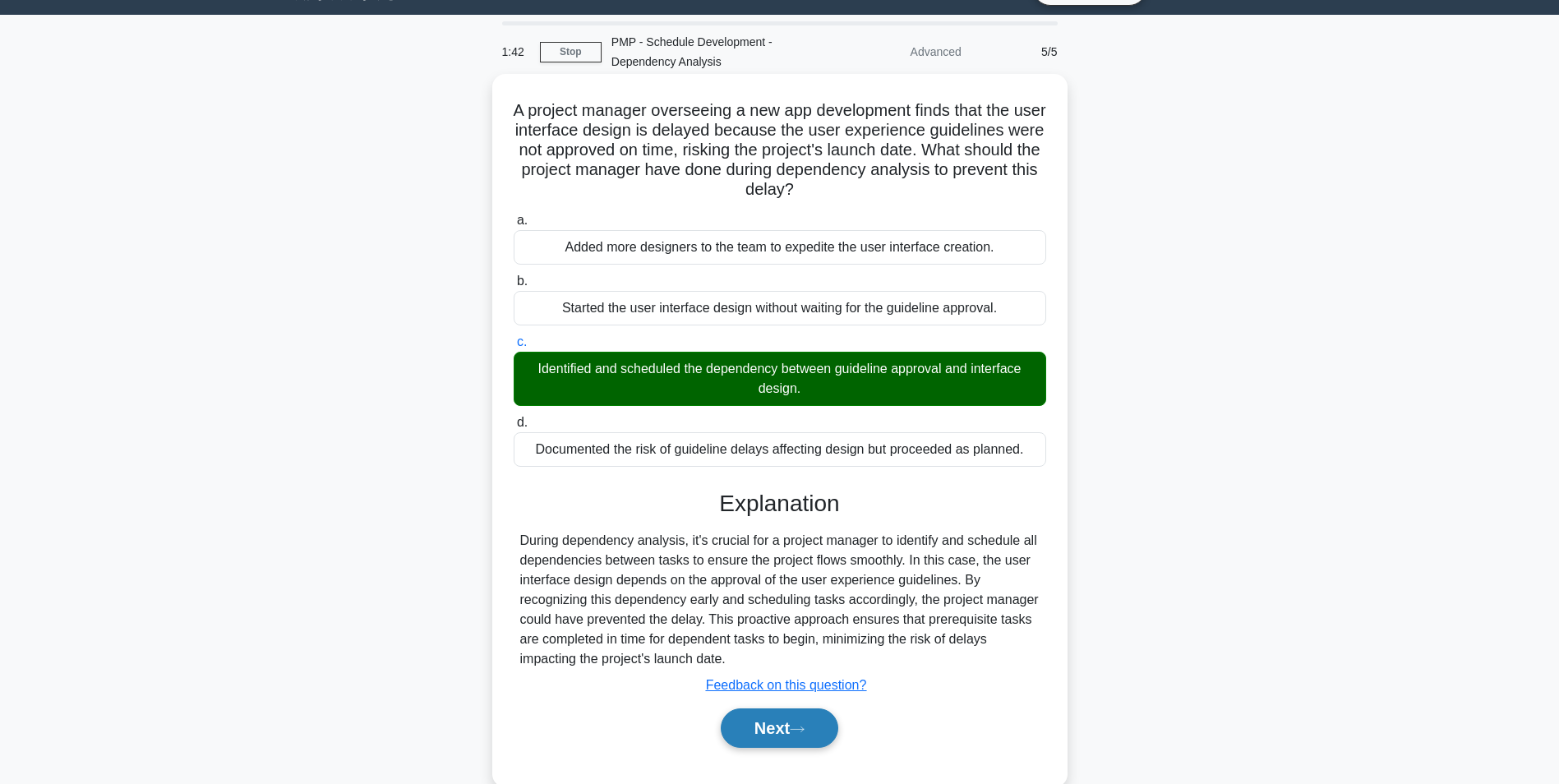
drag, startPoint x: 778, startPoint y: 754, endPoint x: 784, endPoint y: 737, distance: 18.0
click at [784, 737] on div "Next" at bounding box center [780, 727] width 533 height 53
click at [784, 737] on button "Next" at bounding box center [780, 728] width 118 height 40
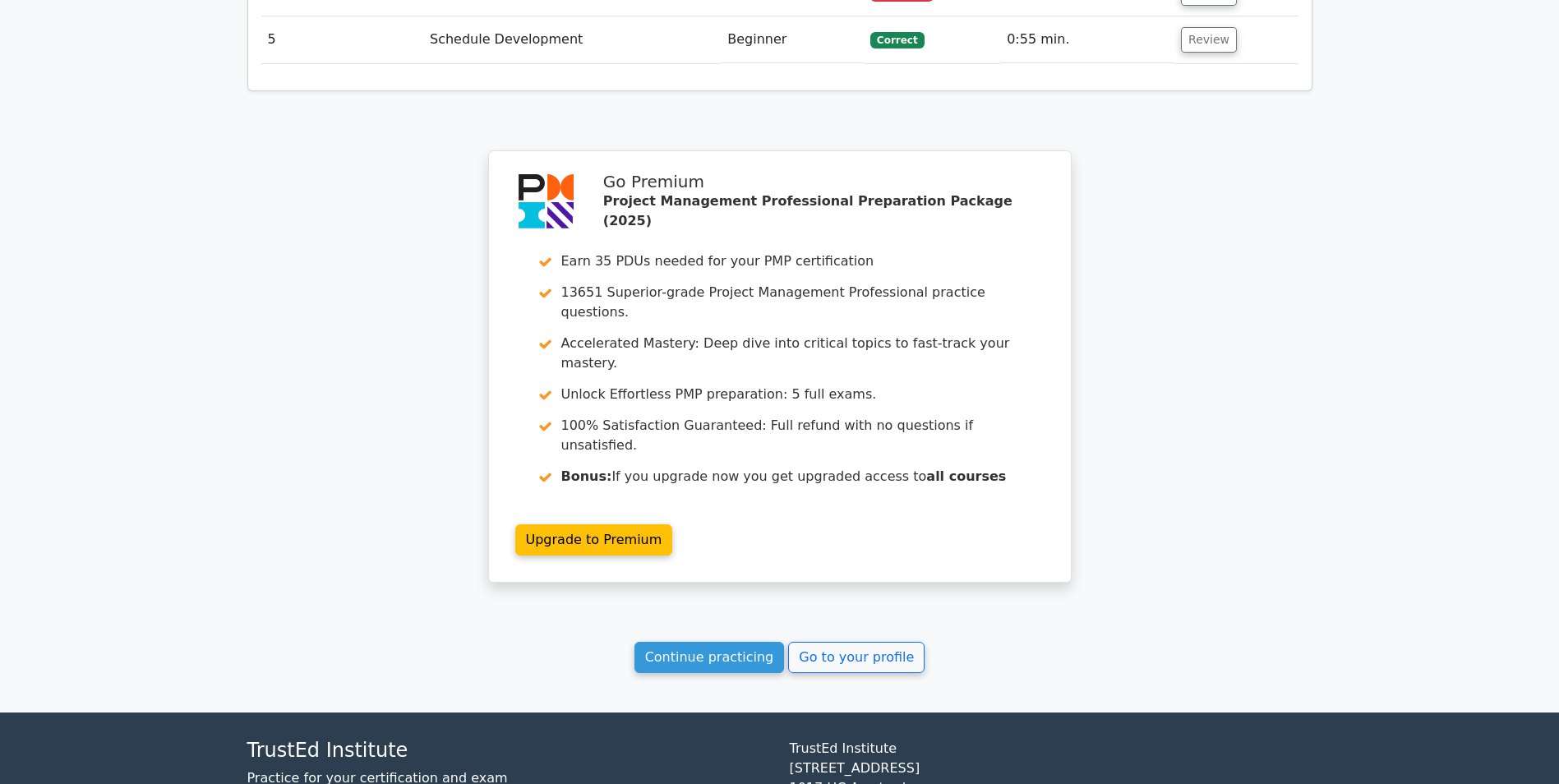
scroll to position [2120, 0]
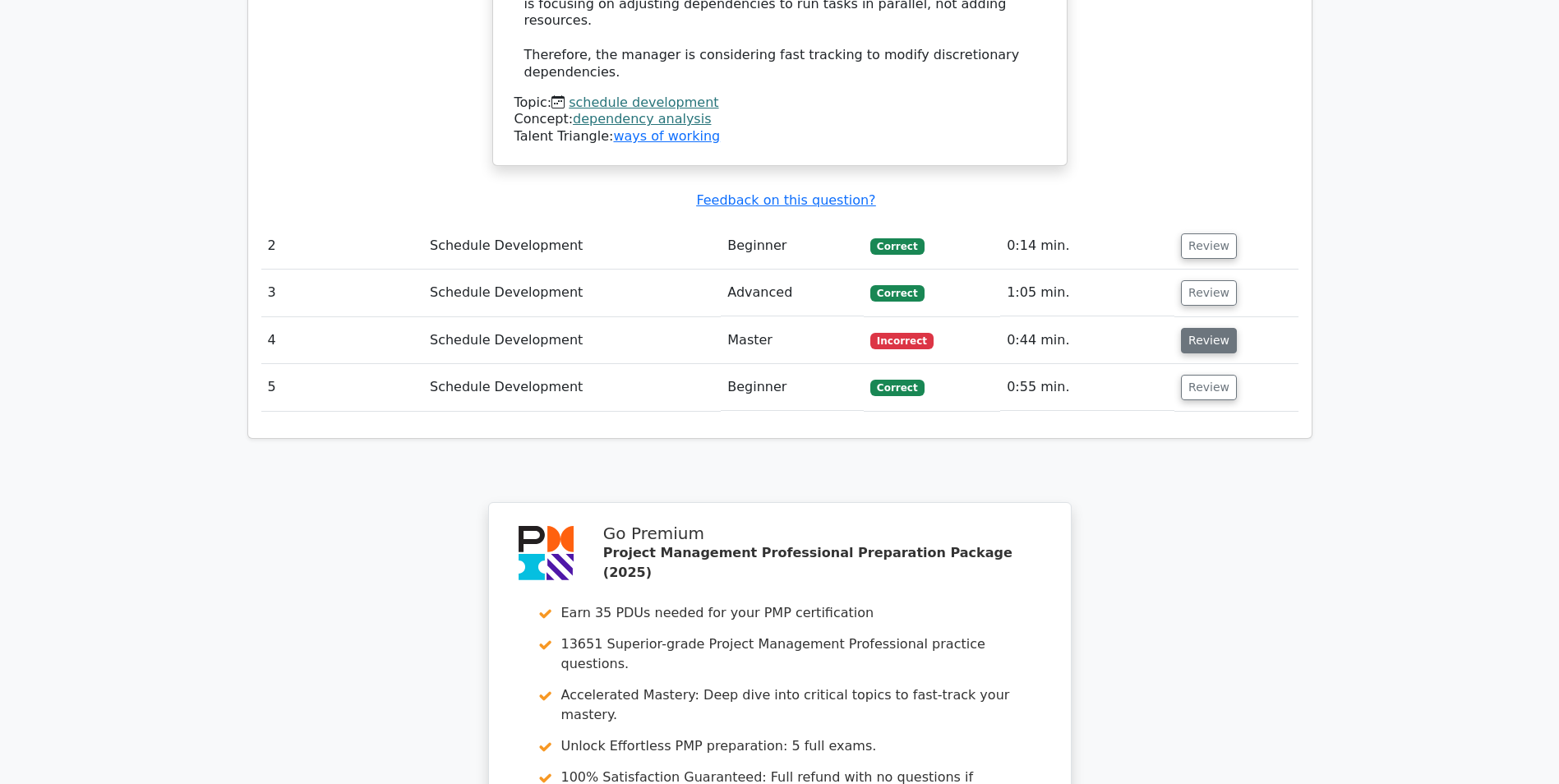
click at [1194, 328] on button "Review" at bounding box center [1210, 341] width 56 height 26
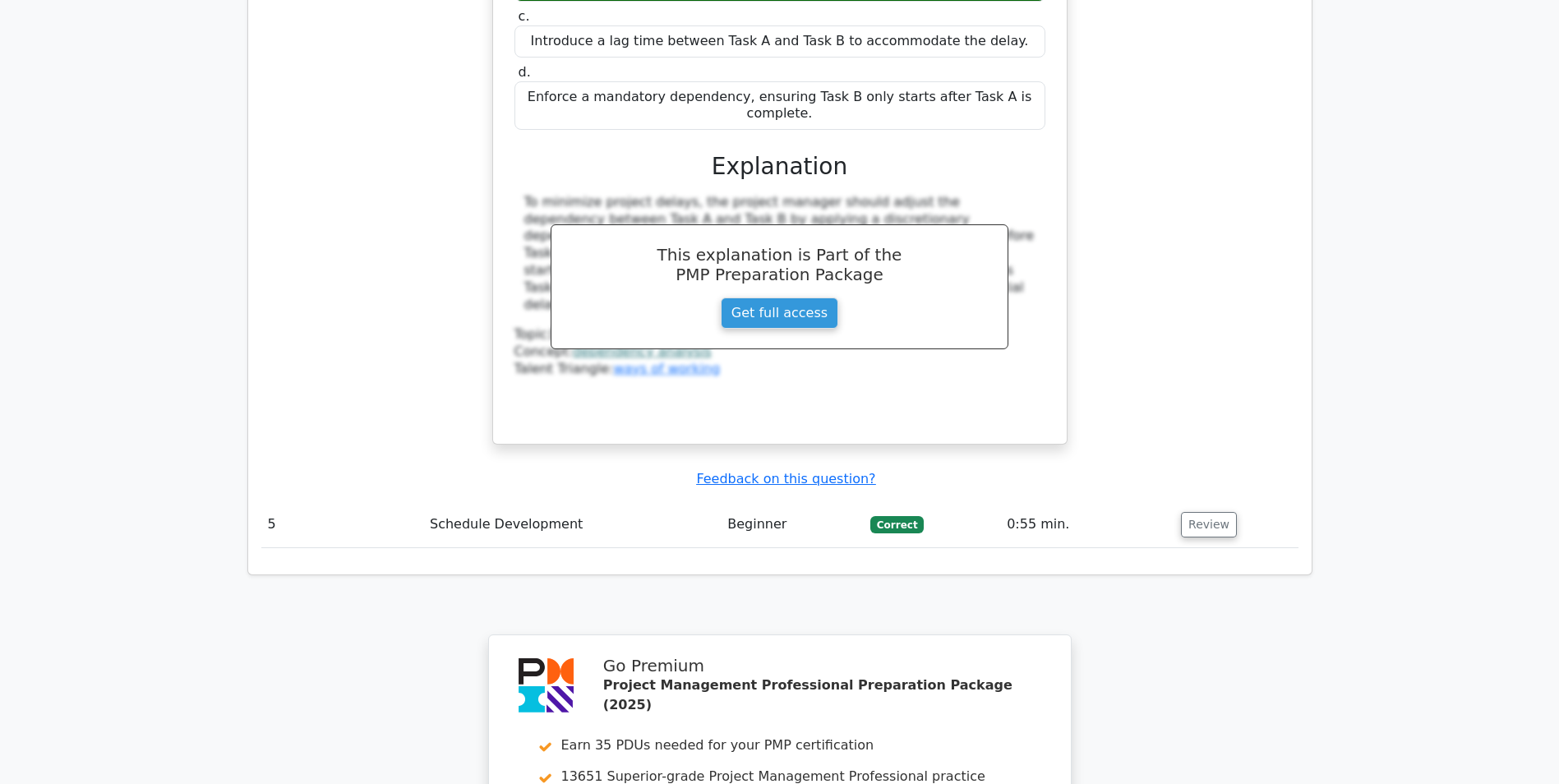
scroll to position [3230, 0]
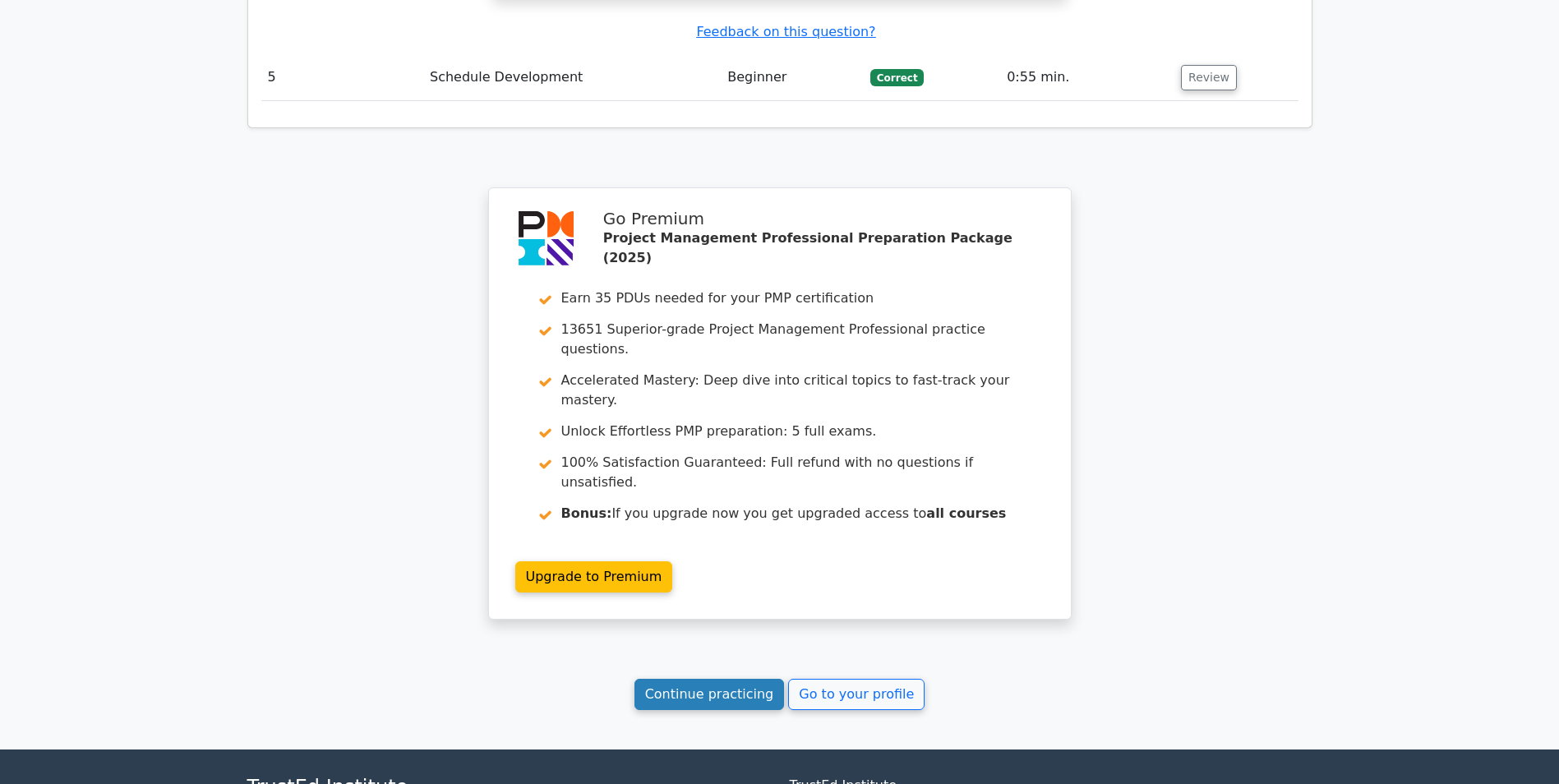
click at [726, 678] on link "Continue practicing" at bounding box center [710, 693] width 151 height 31
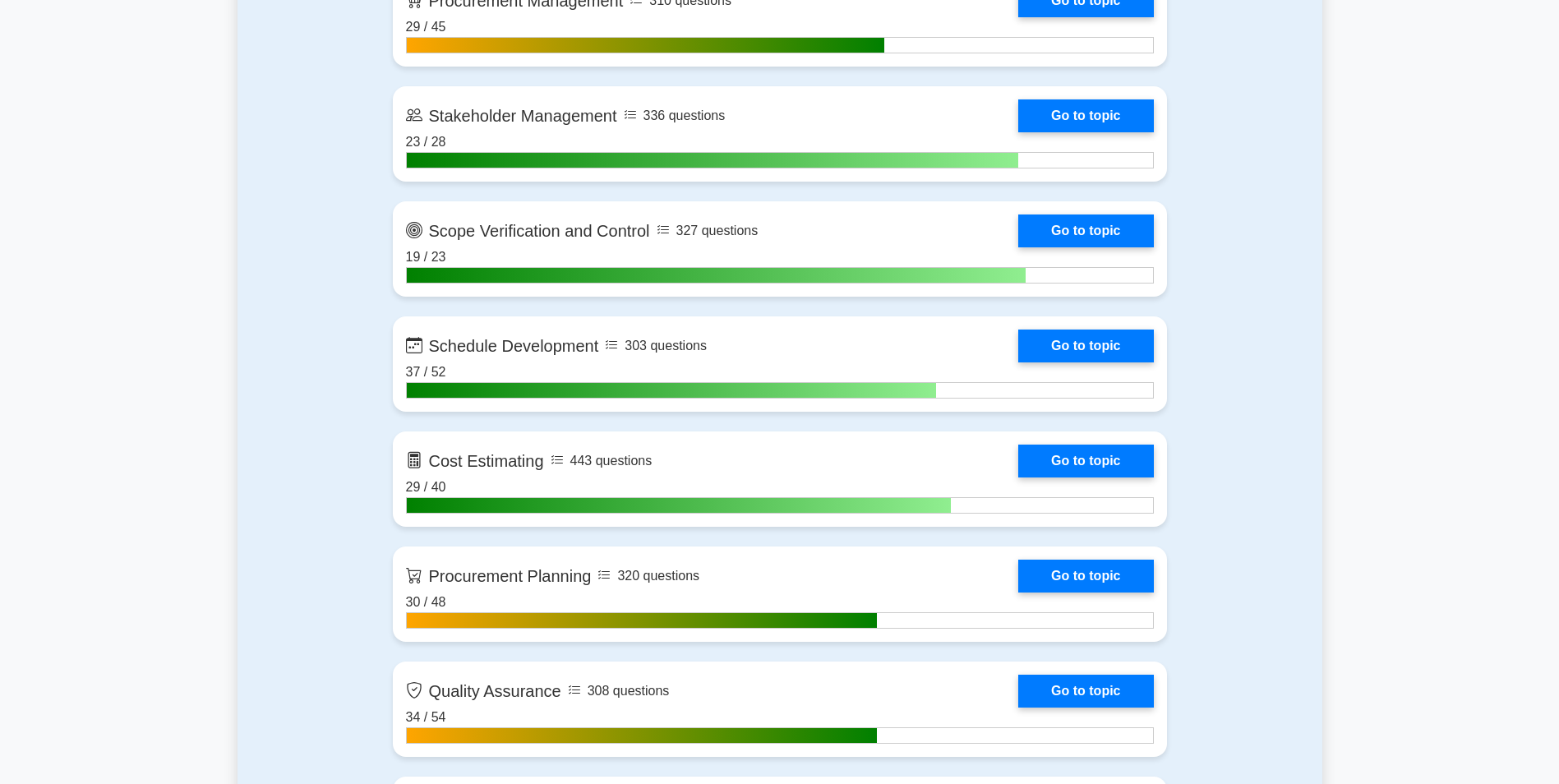
scroll to position [2155, 0]
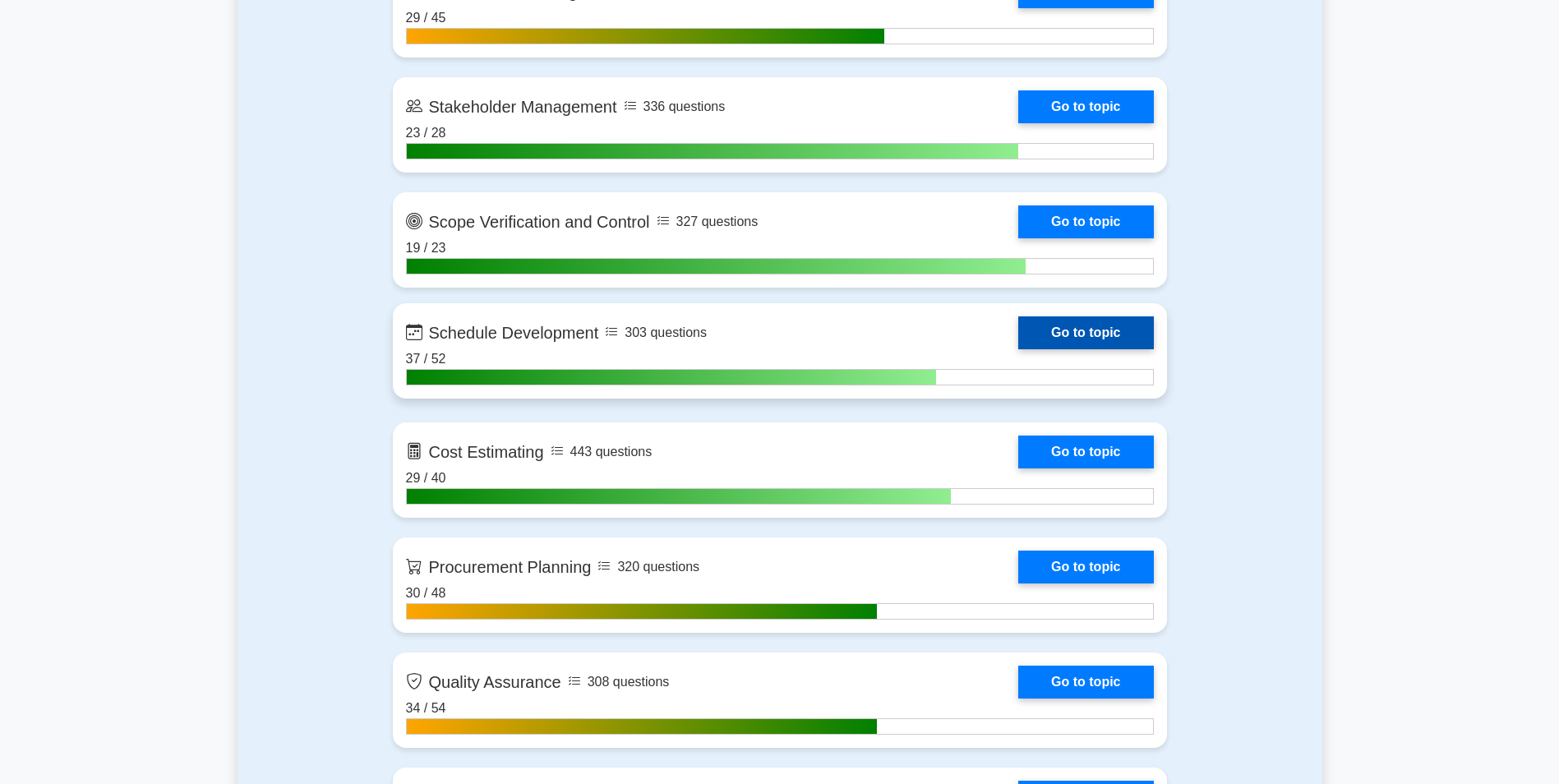
click at [1083, 320] on link "Go to topic" at bounding box center [1085, 332] width 135 height 33
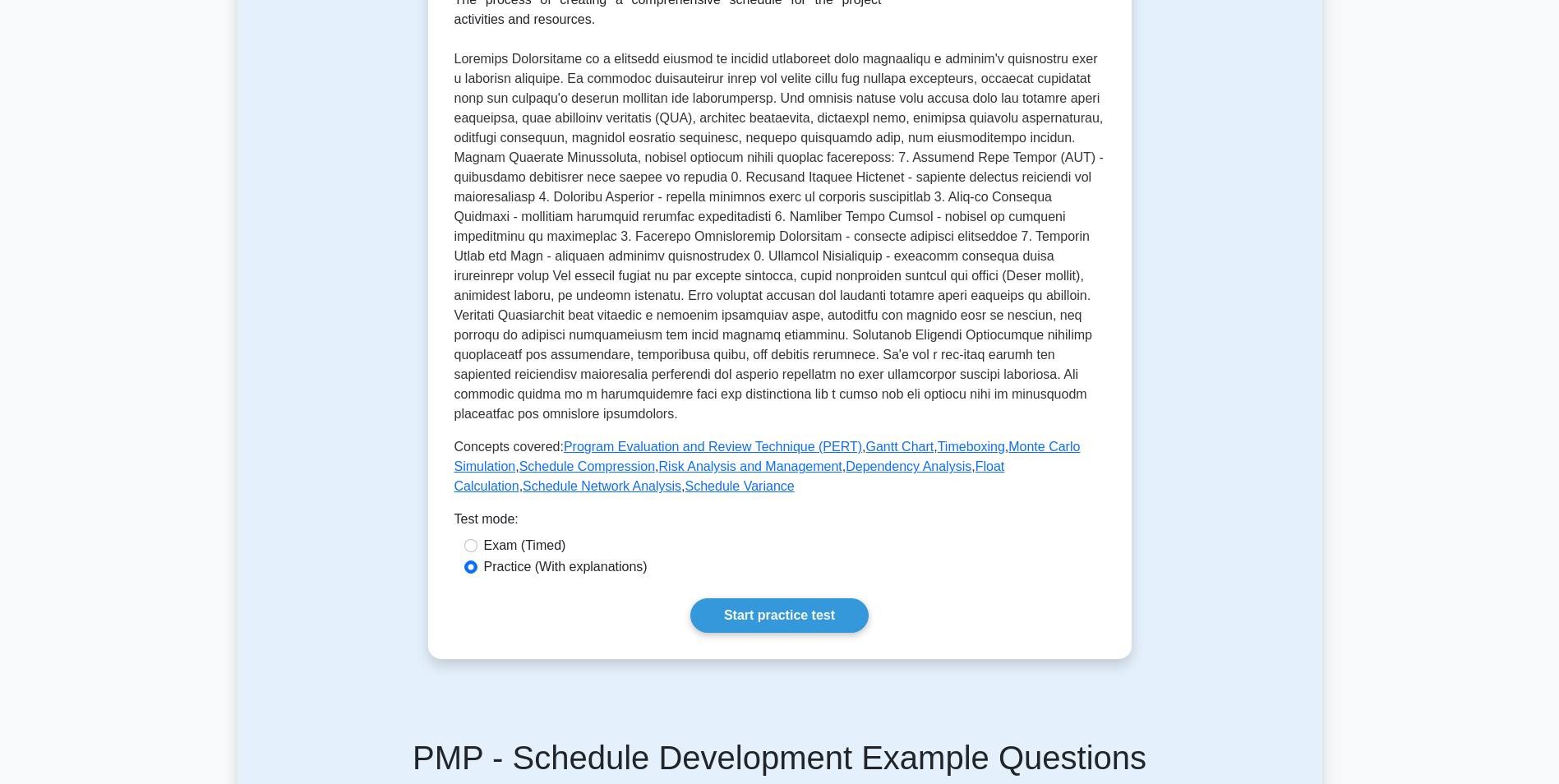
scroll to position [328, 0]
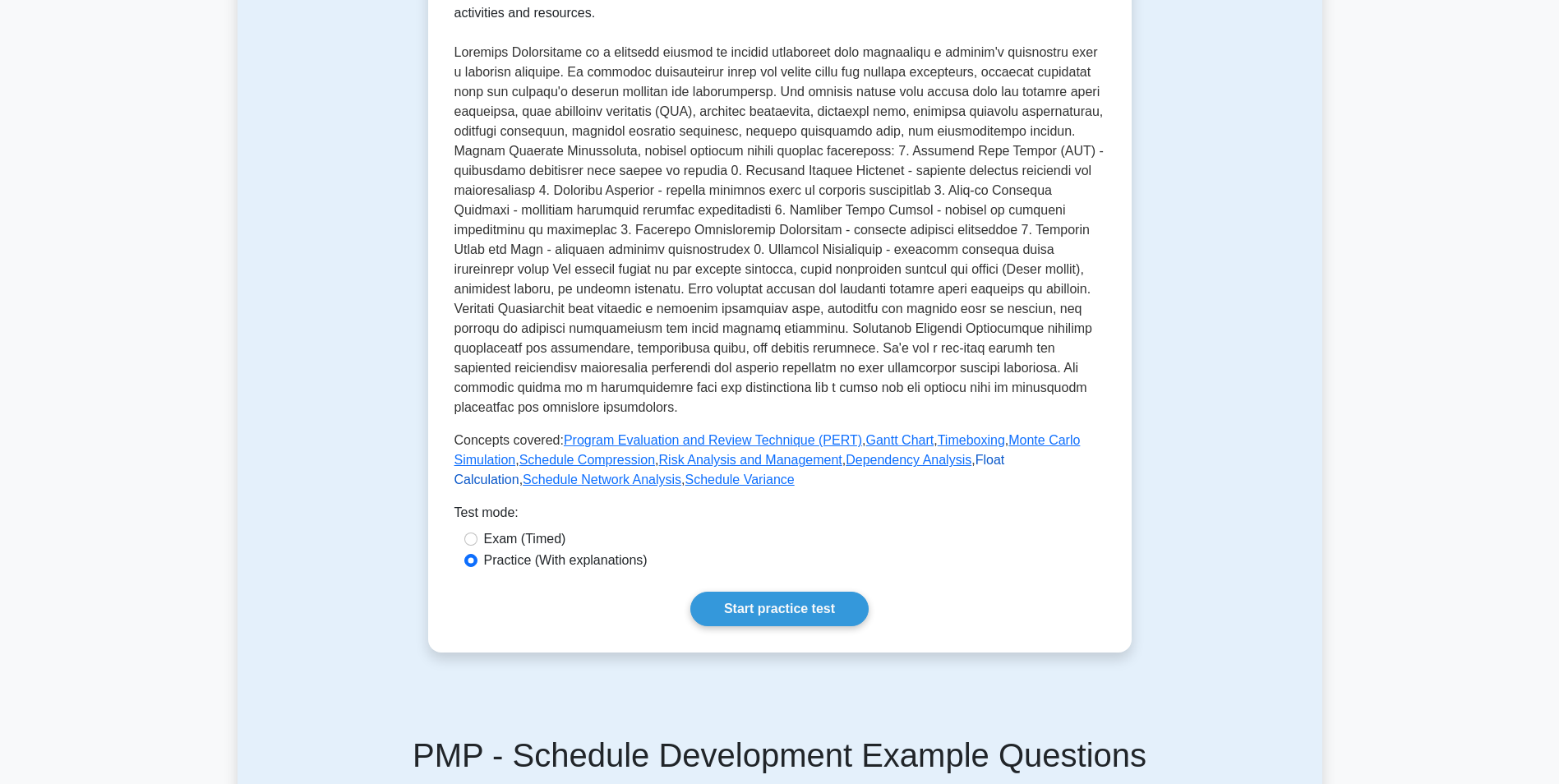
click at [1005, 453] on link "Float Calculation" at bounding box center [730, 470] width 551 height 34
